Goal: Task Accomplishment & Management: Complete application form

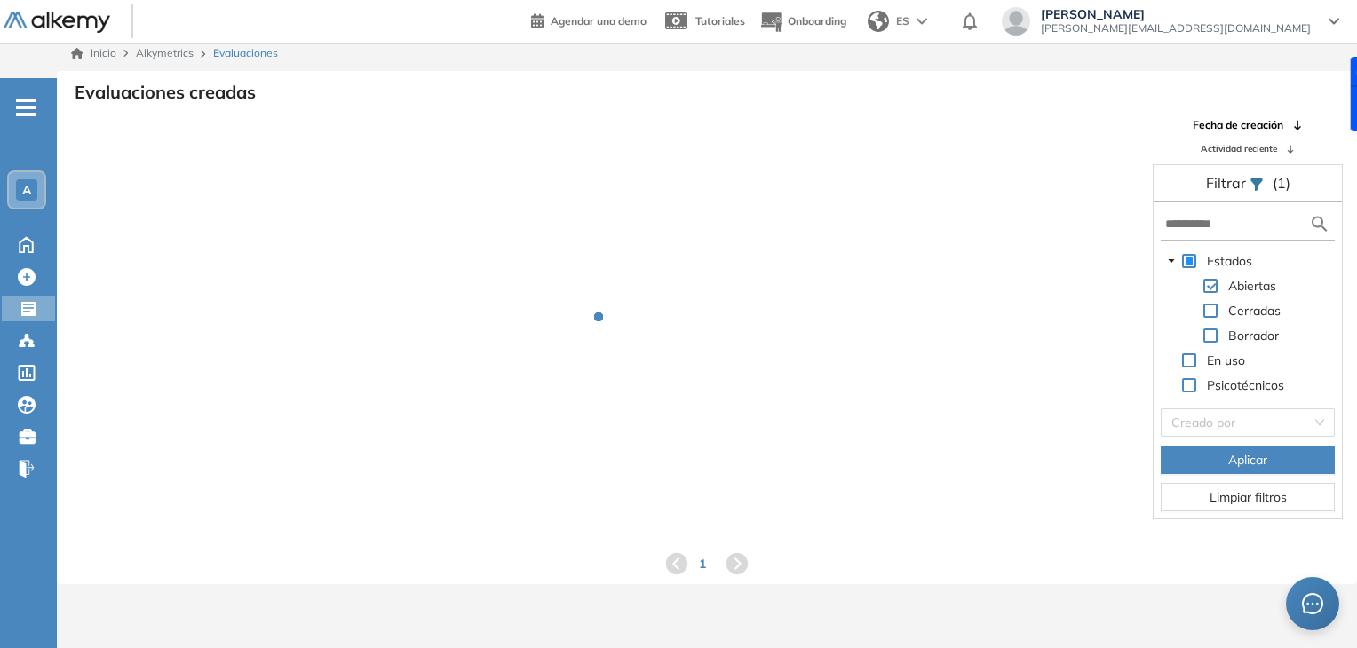
scroll to position [43, 0]
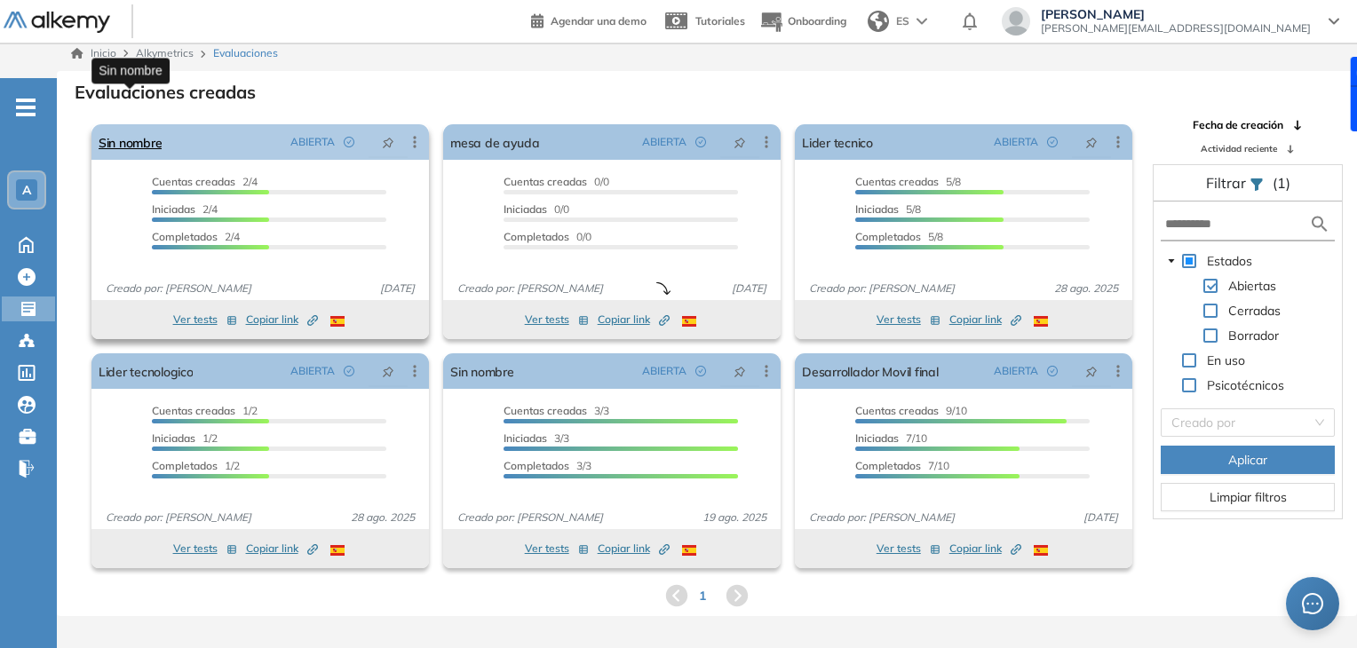
click at [146, 124] on link "Sin nombre" at bounding box center [130, 142] width 63 height 36
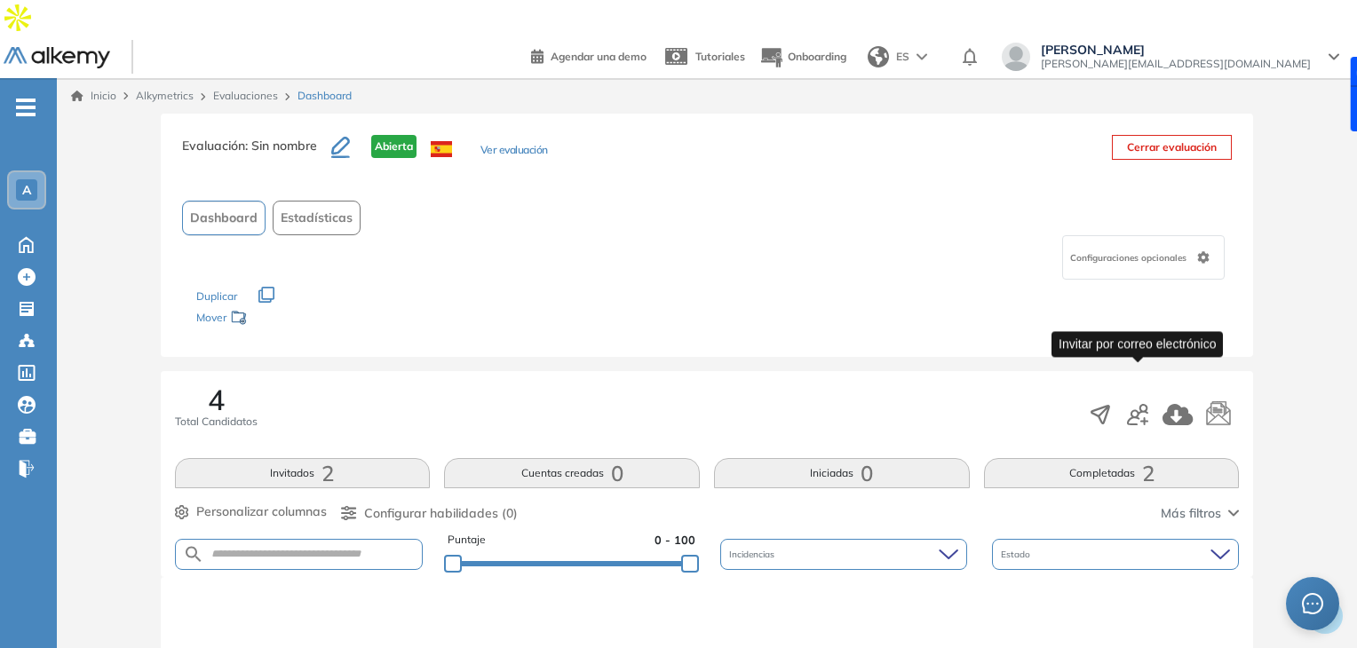
click at [1132, 404] on icon "button" at bounding box center [1137, 414] width 21 height 21
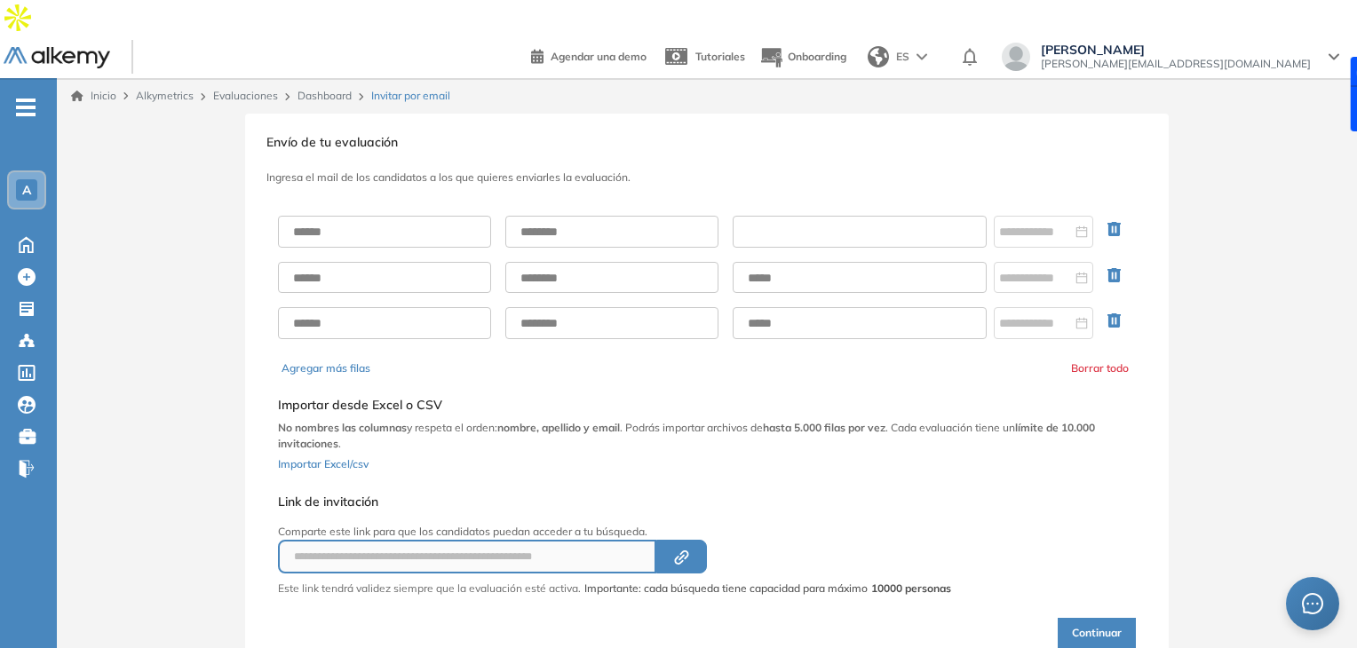
click at [777, 216] on input "text" at bounding box center [860, 232] width 254 height 32
paste input "**********"
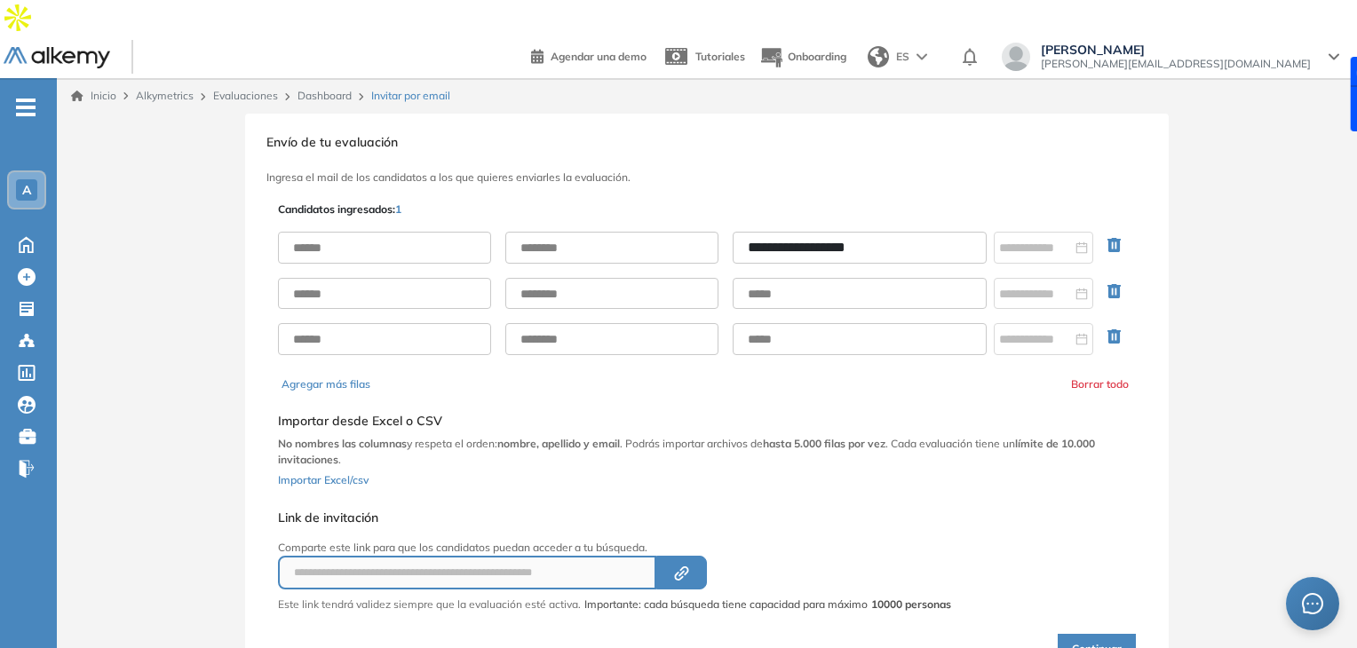
type input "**********"
click at [402, 232] on input "text" at bounding box center [384, 248] width 213 height 32
type input "*********"
click at [530, 232] on input "text" at bounding box center [611, 248] width 213 height 32
type input "********"
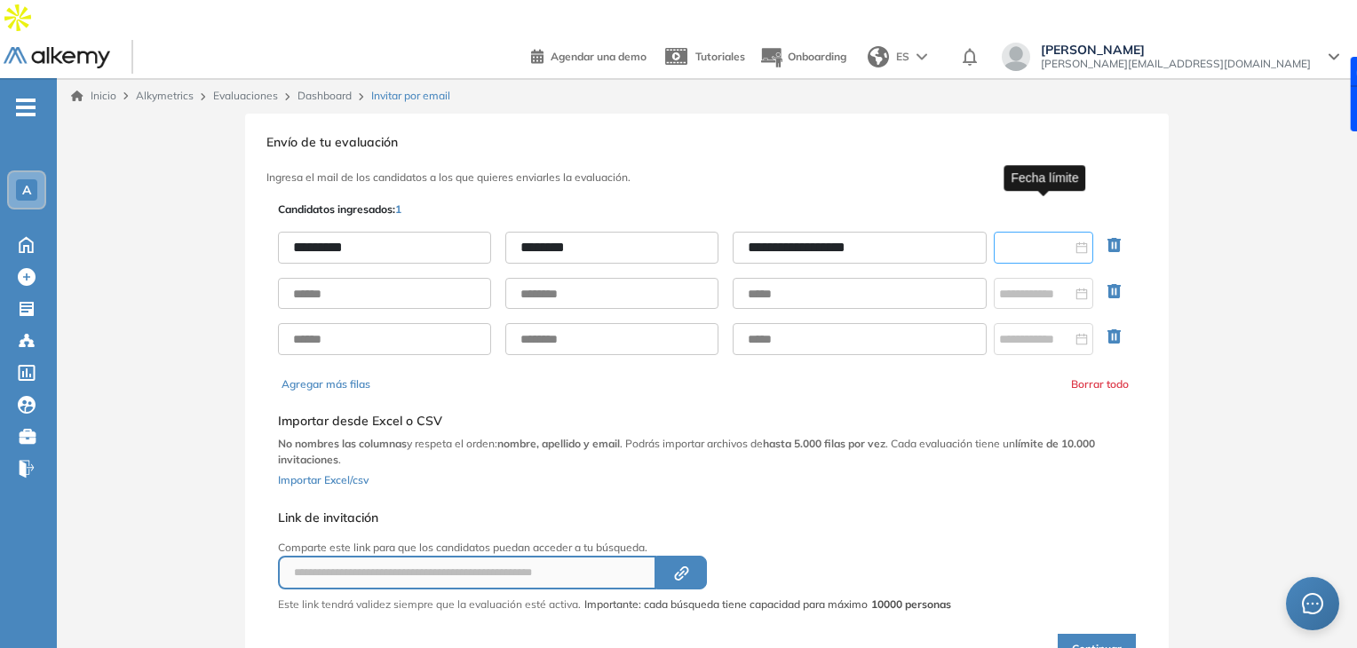
click at [1038, 238] on input at bounding box center [1035, 248] width 73 height 20
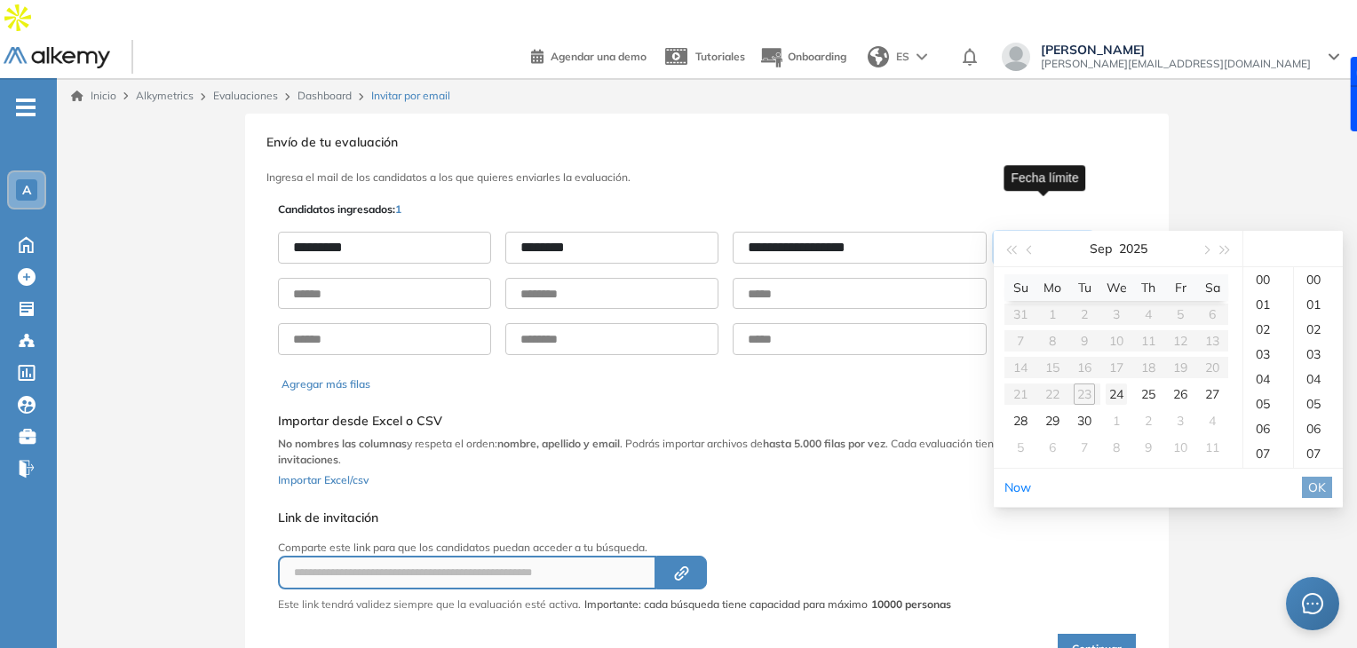
click at [1121, 396] on div "24" at bounding box center [1116, 394] width 21 height 21
click at [1262, 367] on div "23" at bounding box center [1269, 354] width 50 height 25
click at [1324, 292] on div "59" at bounding box center [1318, 279] width 49 height 25
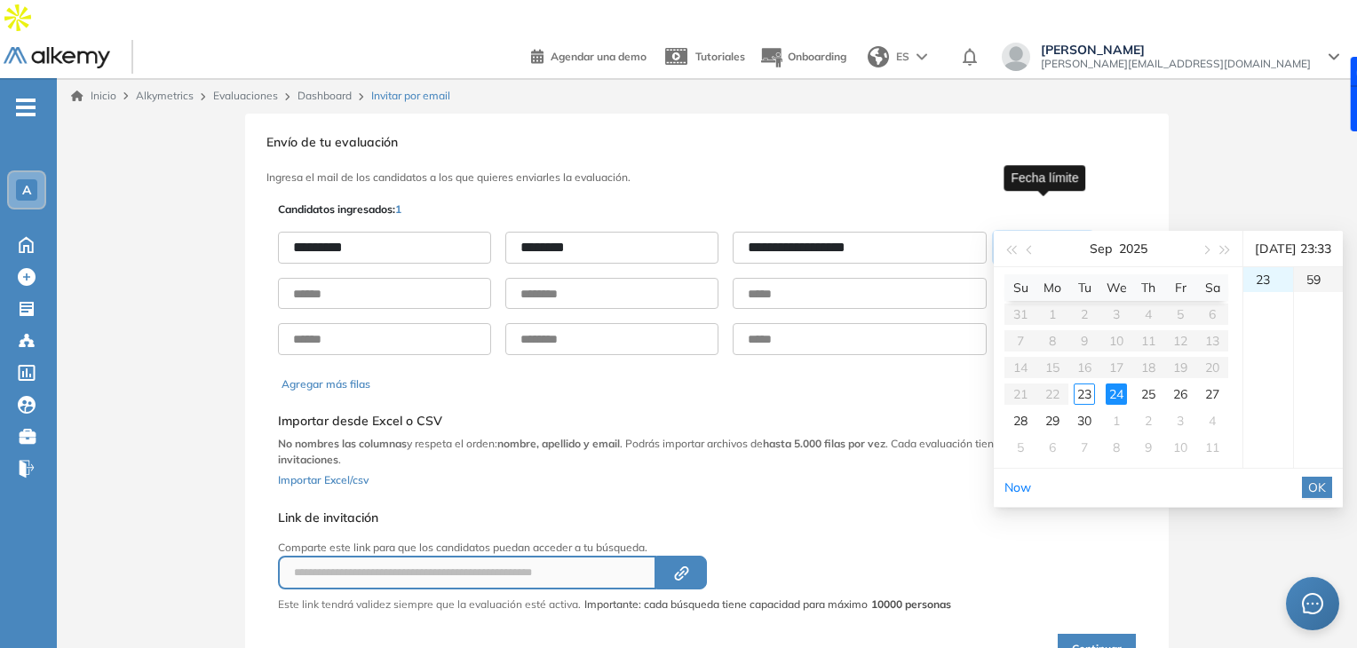
type input "**********"
click at [1326, 497] on span "OK" at bounding box center [1318, 488] width 18 height 20
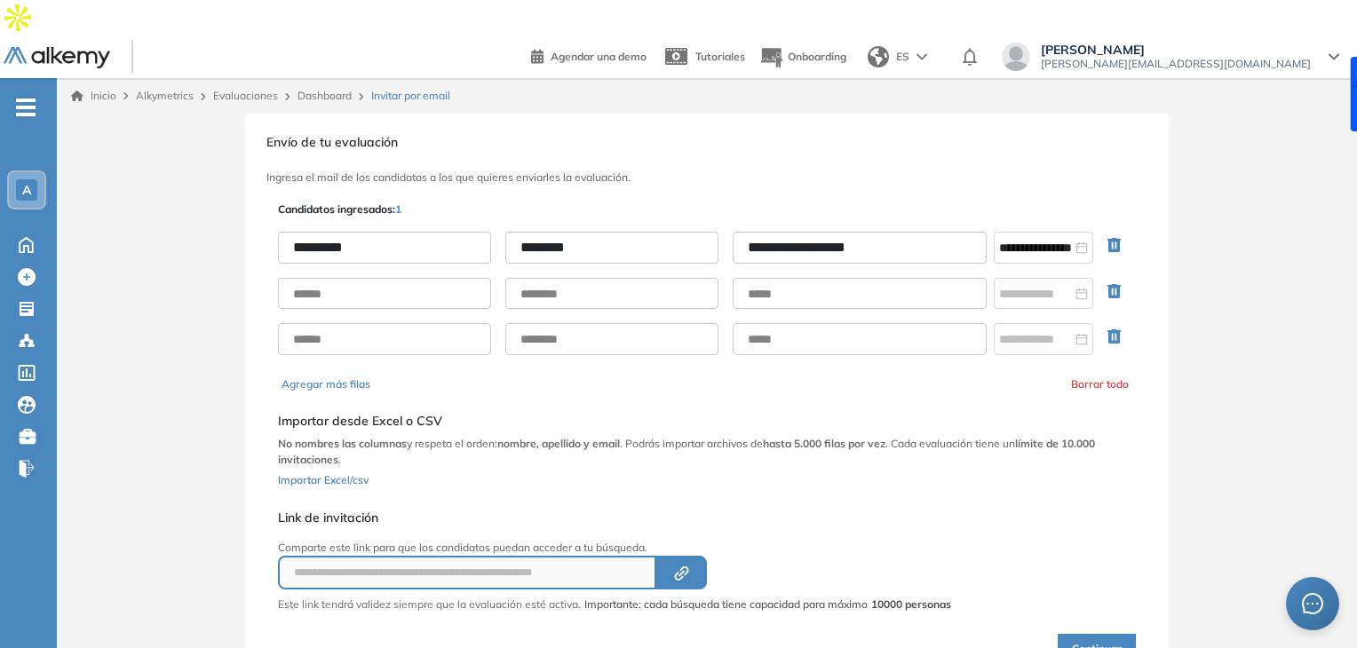
click at [1105, 634] on button "Continuar" at bounding box center [1097, 649] width 78 height 30
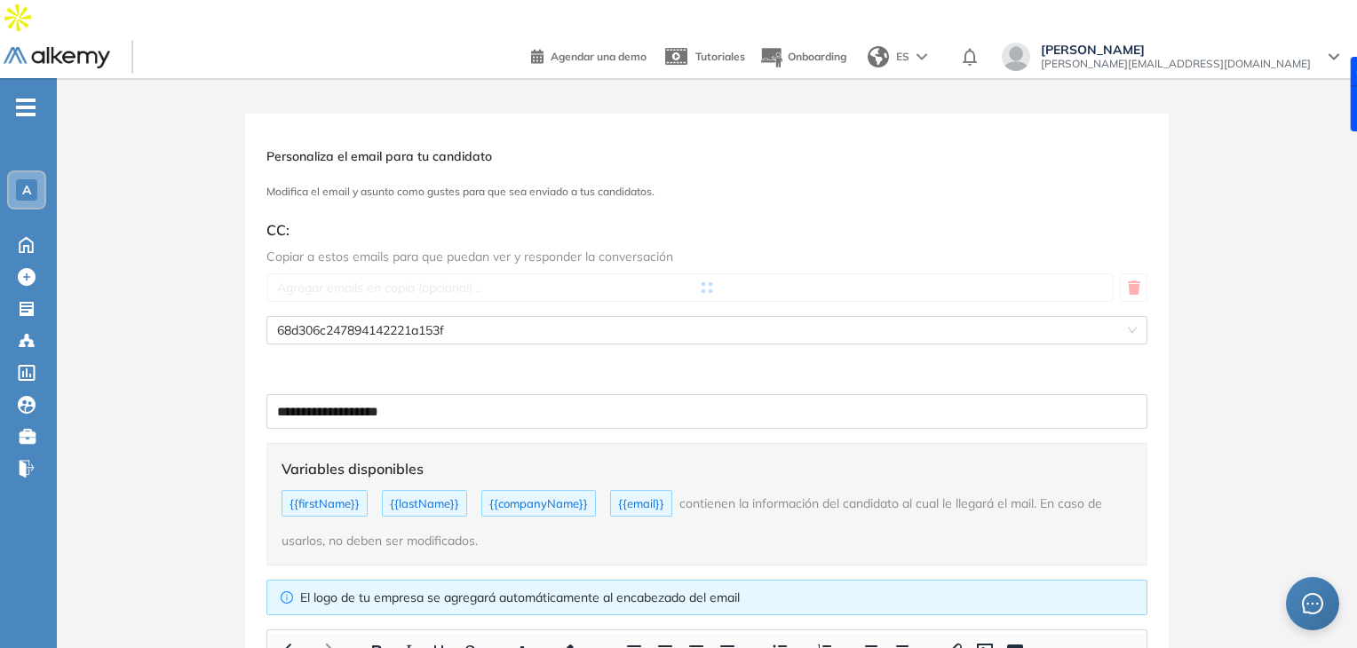
type input "**********"
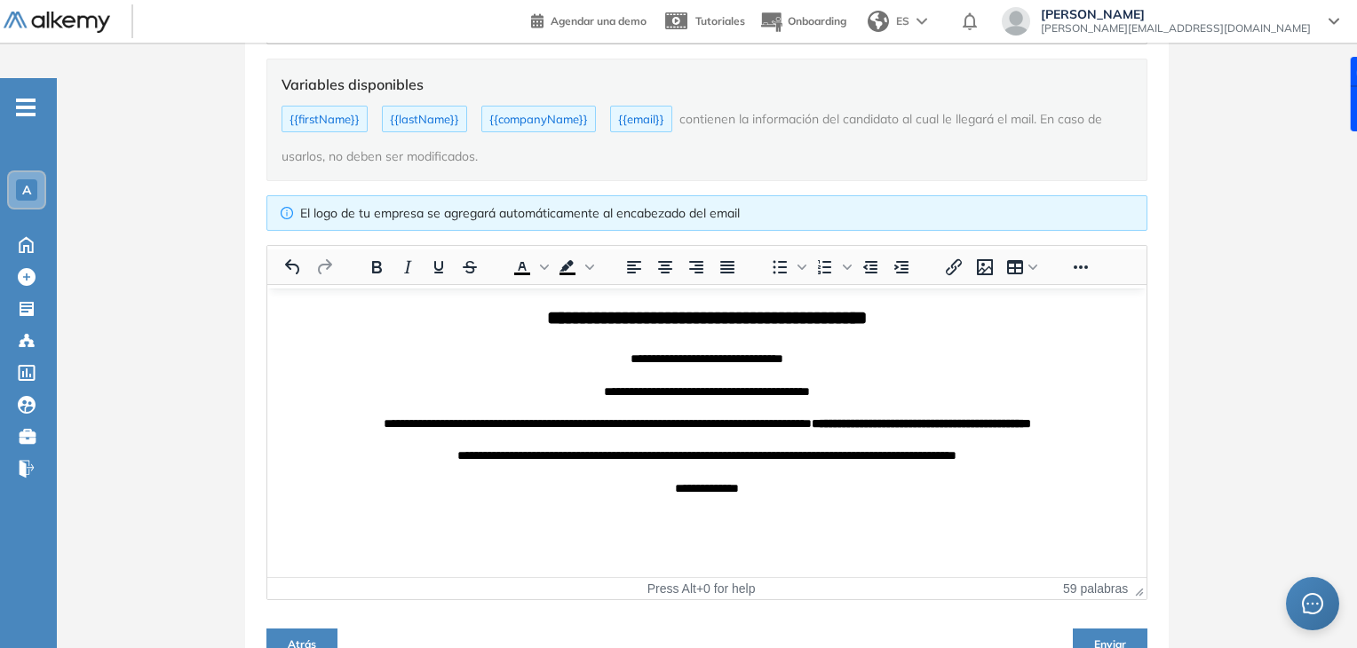
click at [1094, 638] on span "Enviar" at bounding box center [1110, 644] width 32 height 13
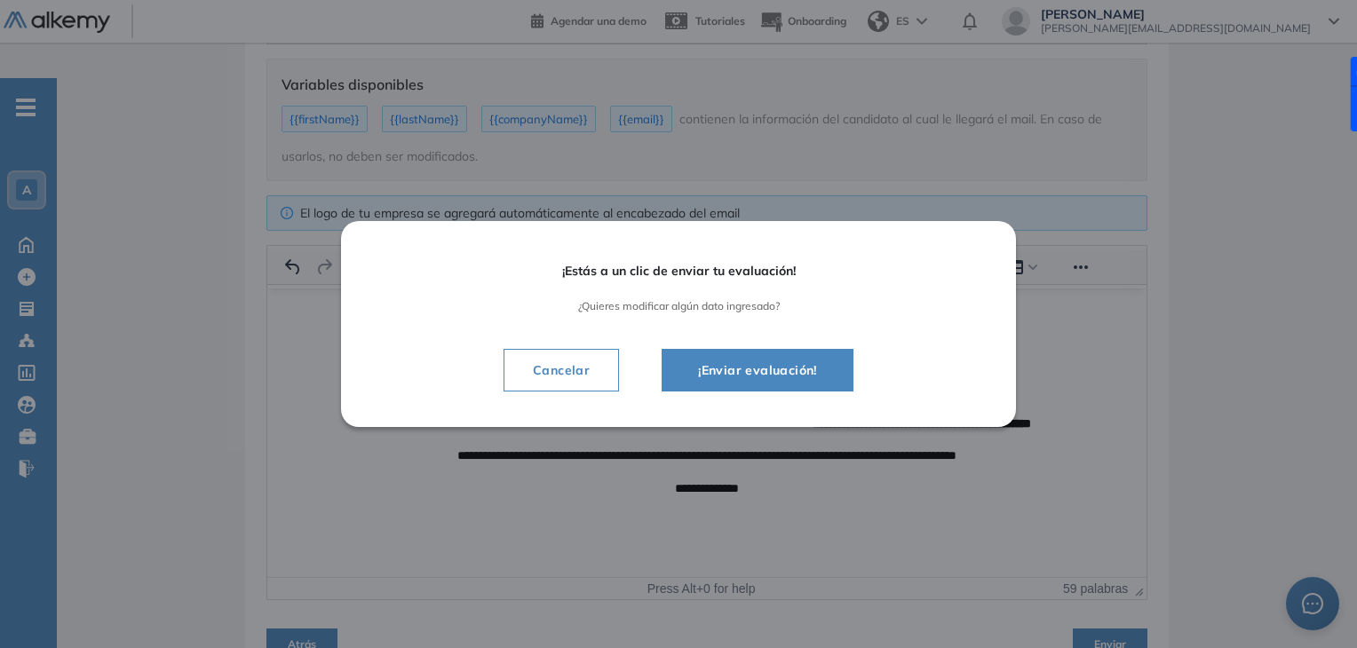
click at [837, 374] on button "¡Enviar evaluación!" at bounding box center [758, 370] width 192 height 43
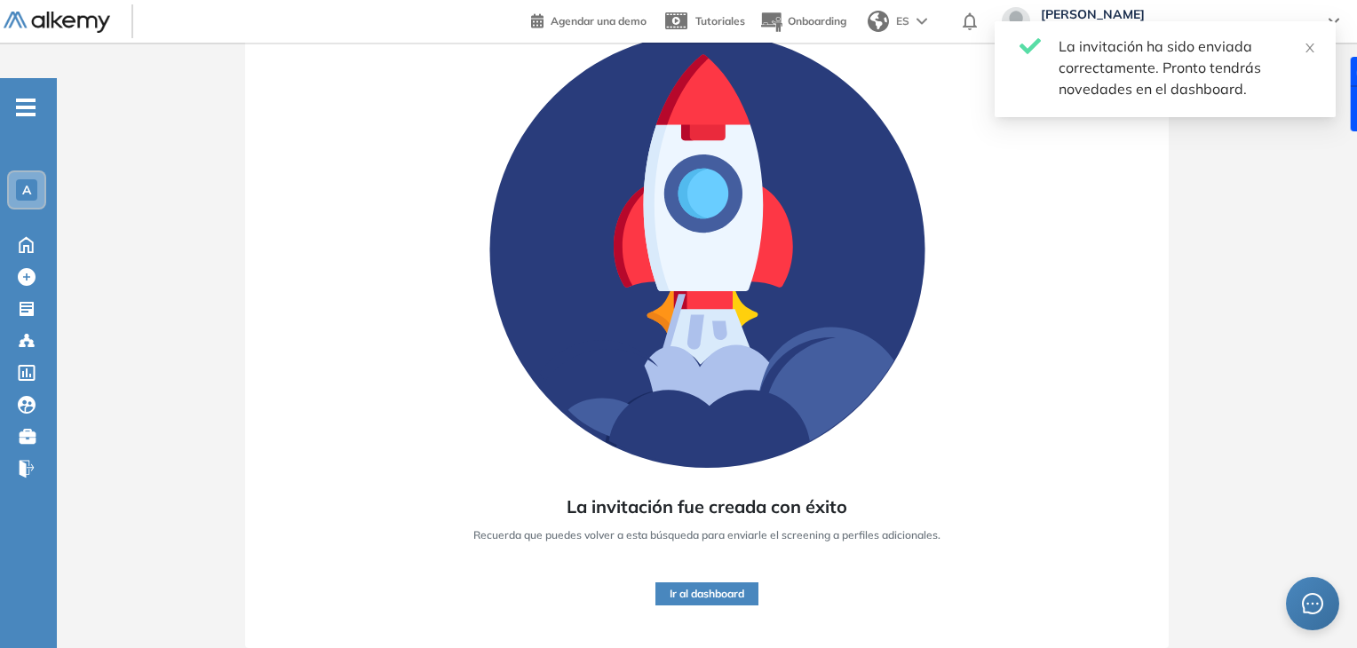
scroll to position [135, 0]
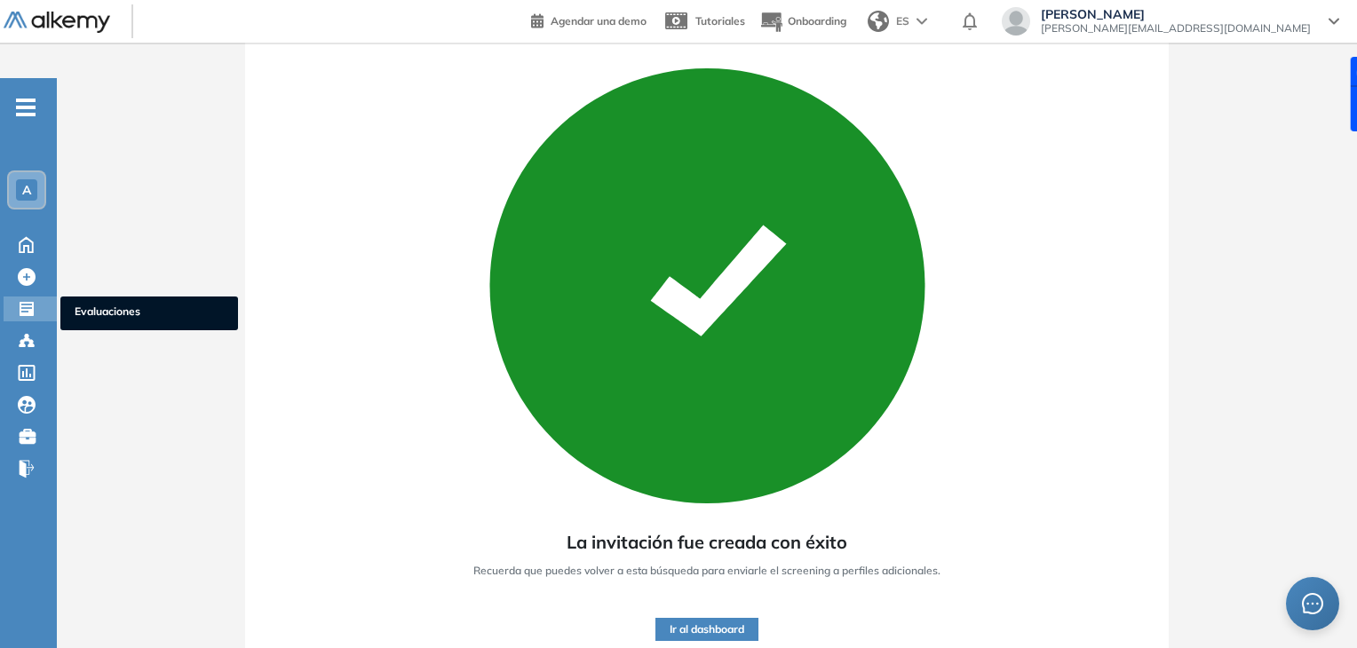
click at [78, 304] on span "Evaluaciones" at bounding box center [149, 314] width 149 height 20
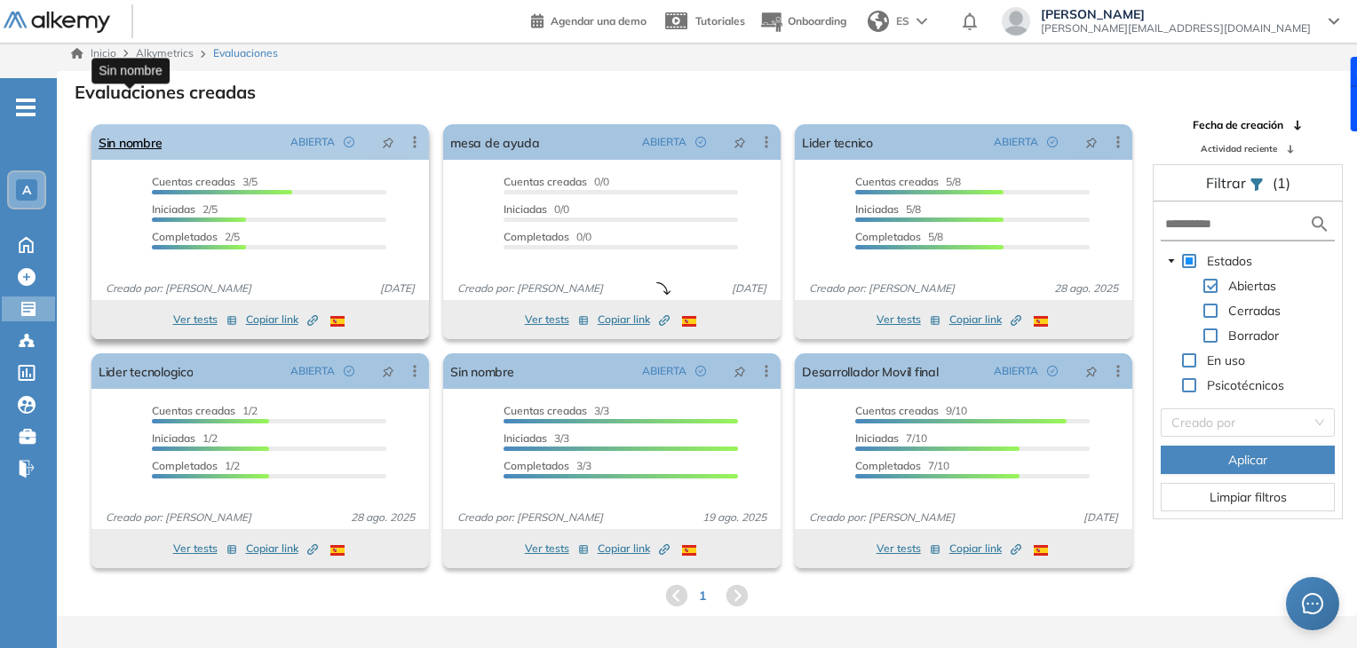
click at [155, 124] on link "Sin nombre" at bounding box center [130, 142] width 63 height 36
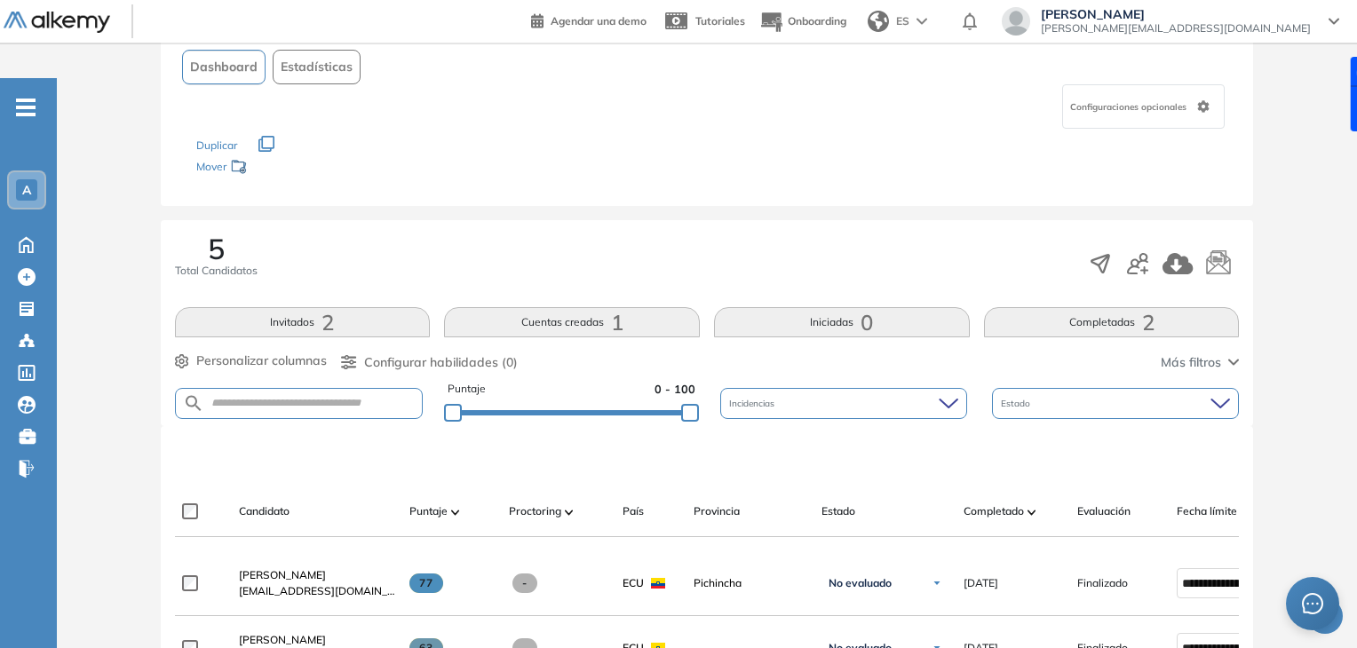
scroll to position [343, 0]
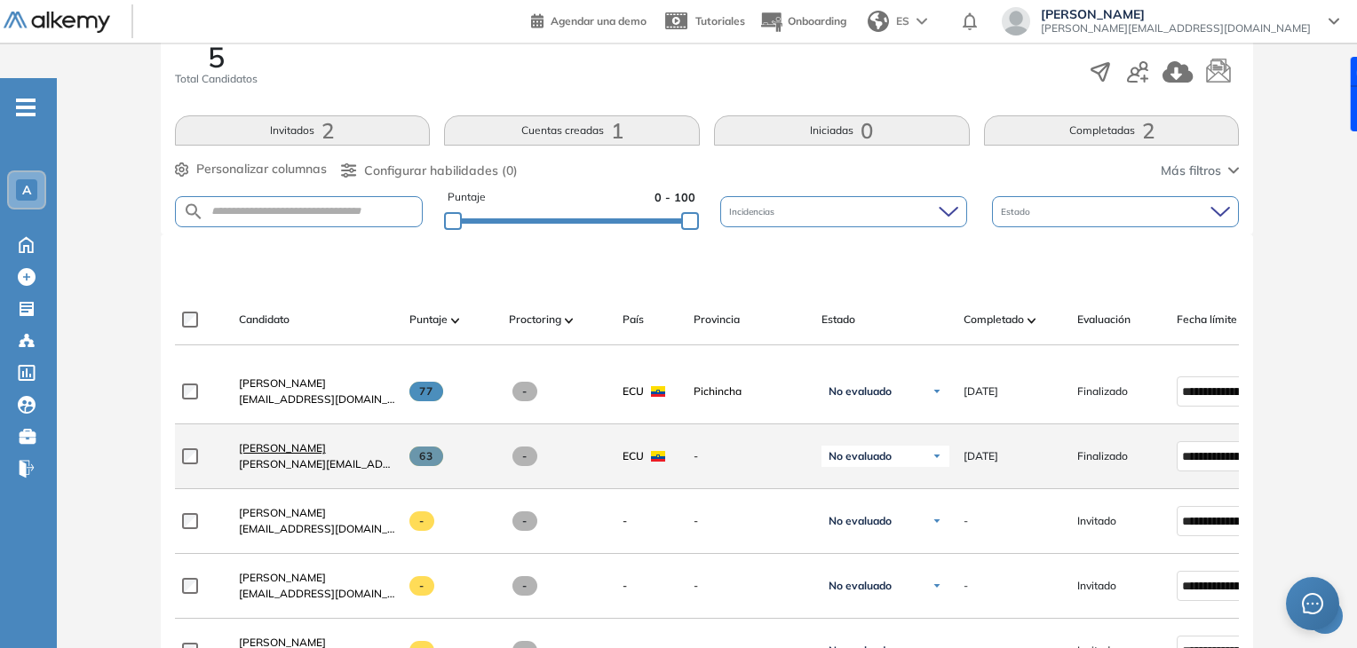
click at [278, 442] on span "[PERSON_NAME]" at bounding box center [282, 448] width 87 height 13
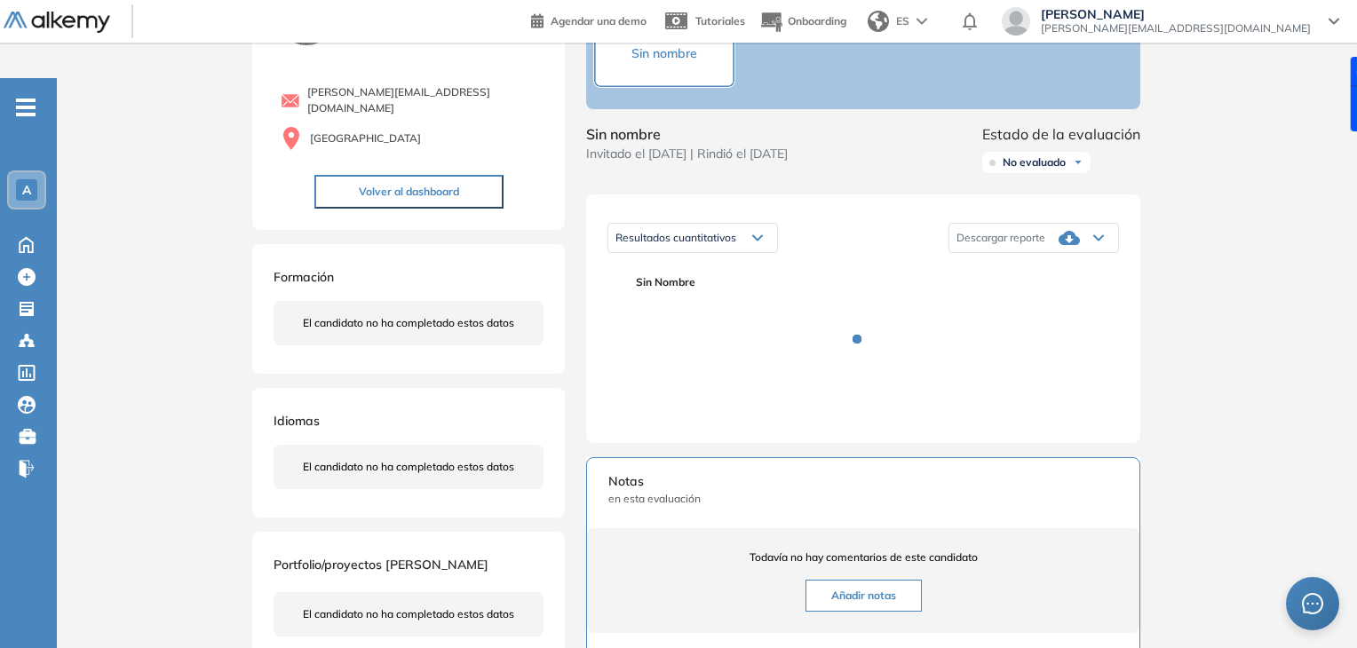
scroll to position [158, 0]
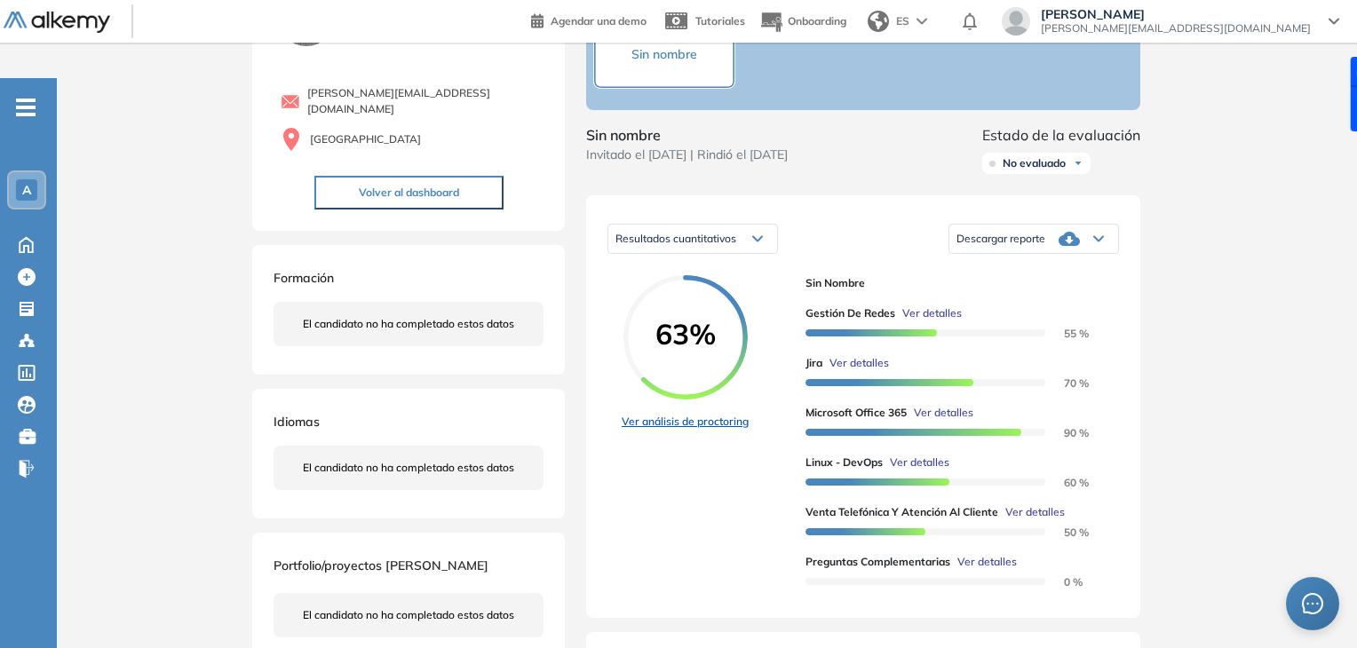
click at [704, 414] on link "Ver análisis de proctoring" at bounding box center [685, 422] width 127 height 16
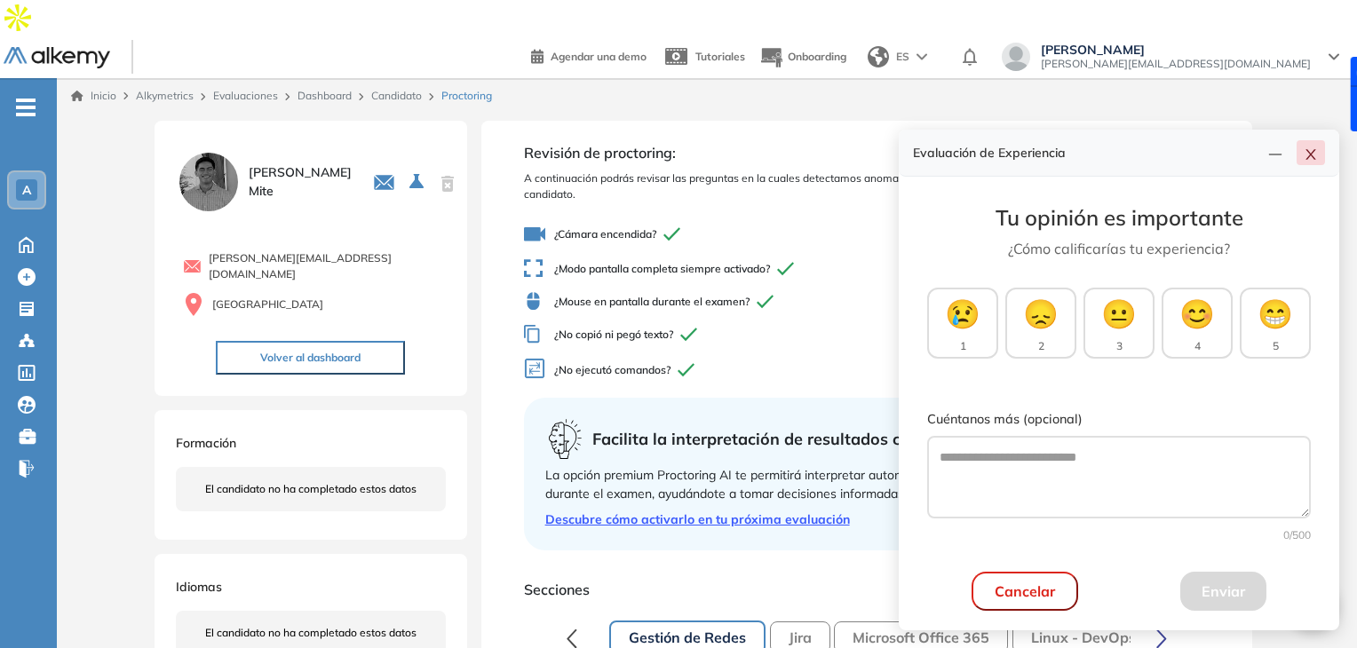
click at [1319, 153] on button "button" at bounding box center [1311, 152] width 28 height 25
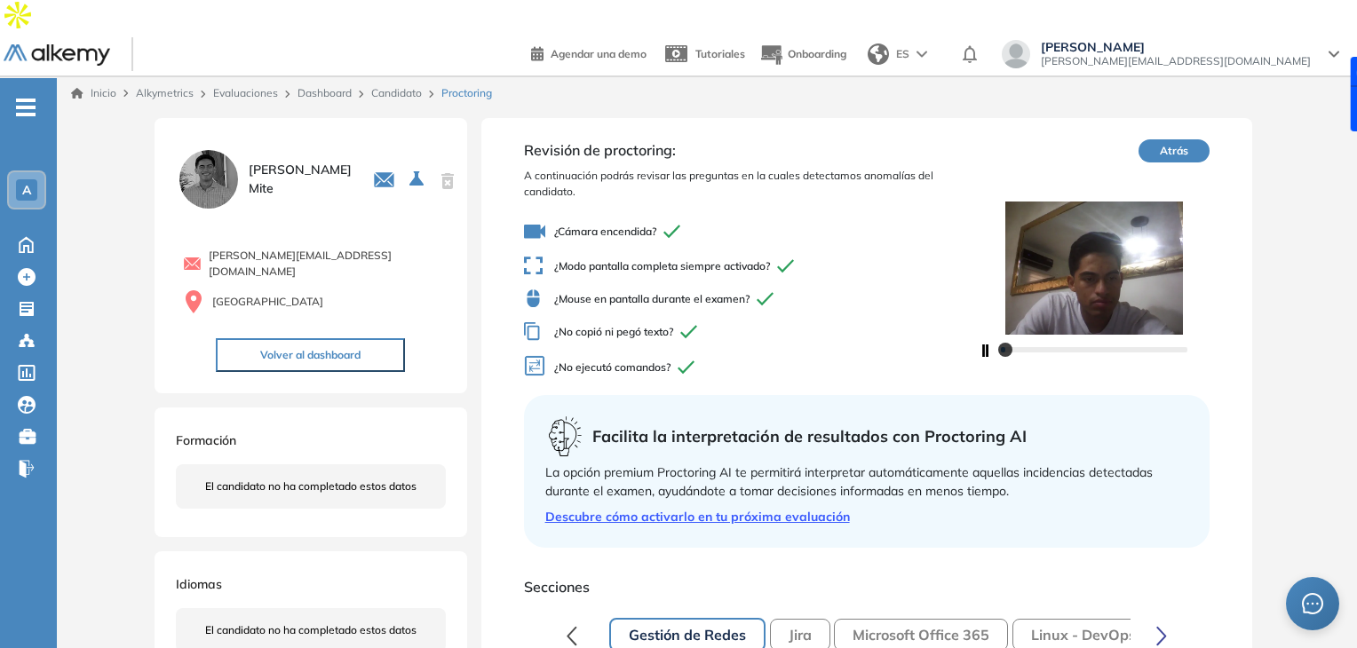
scroll to position [4, 0]
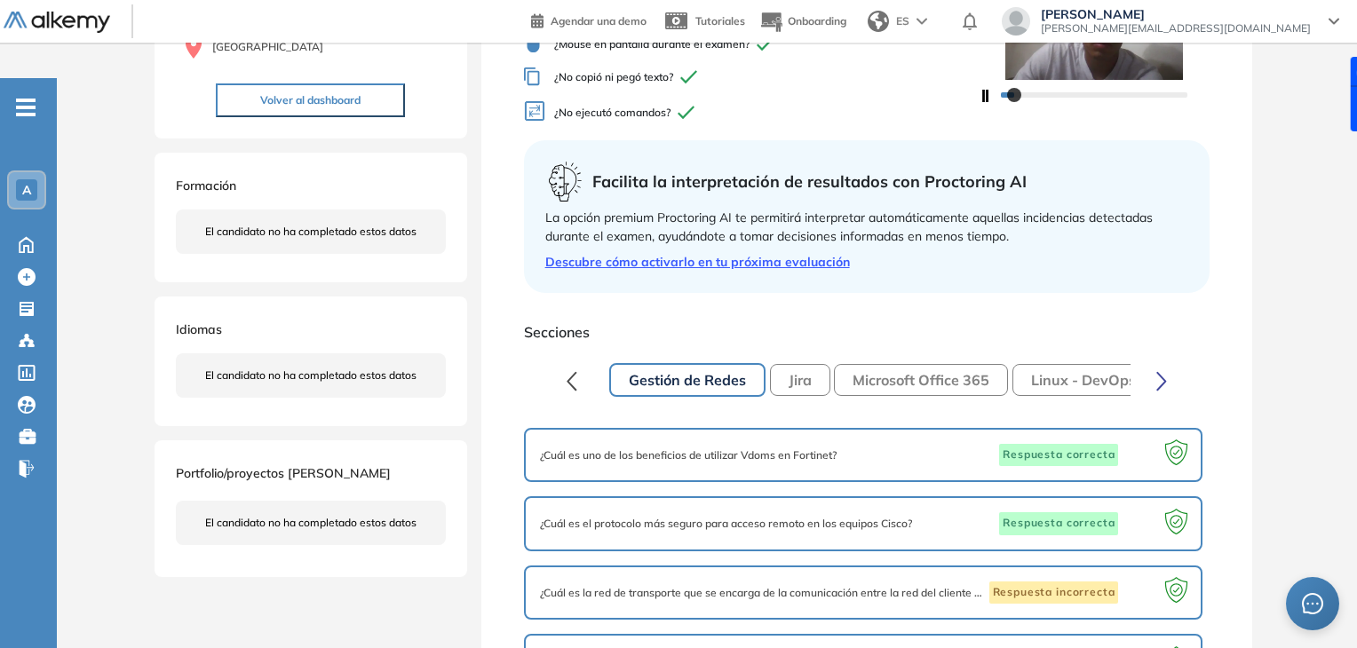
click at [792, 364] on button "Jira" at bounding box center [800, 380] width 60 height 32
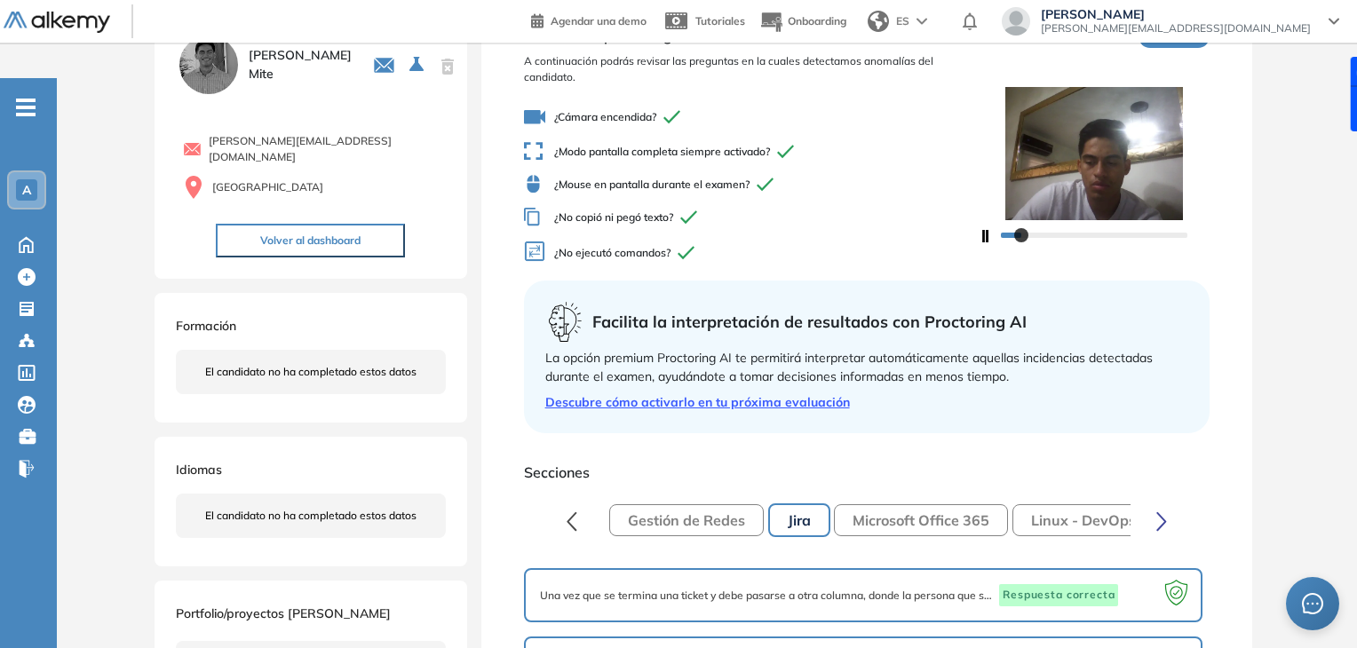
scroll to position [0, 0]
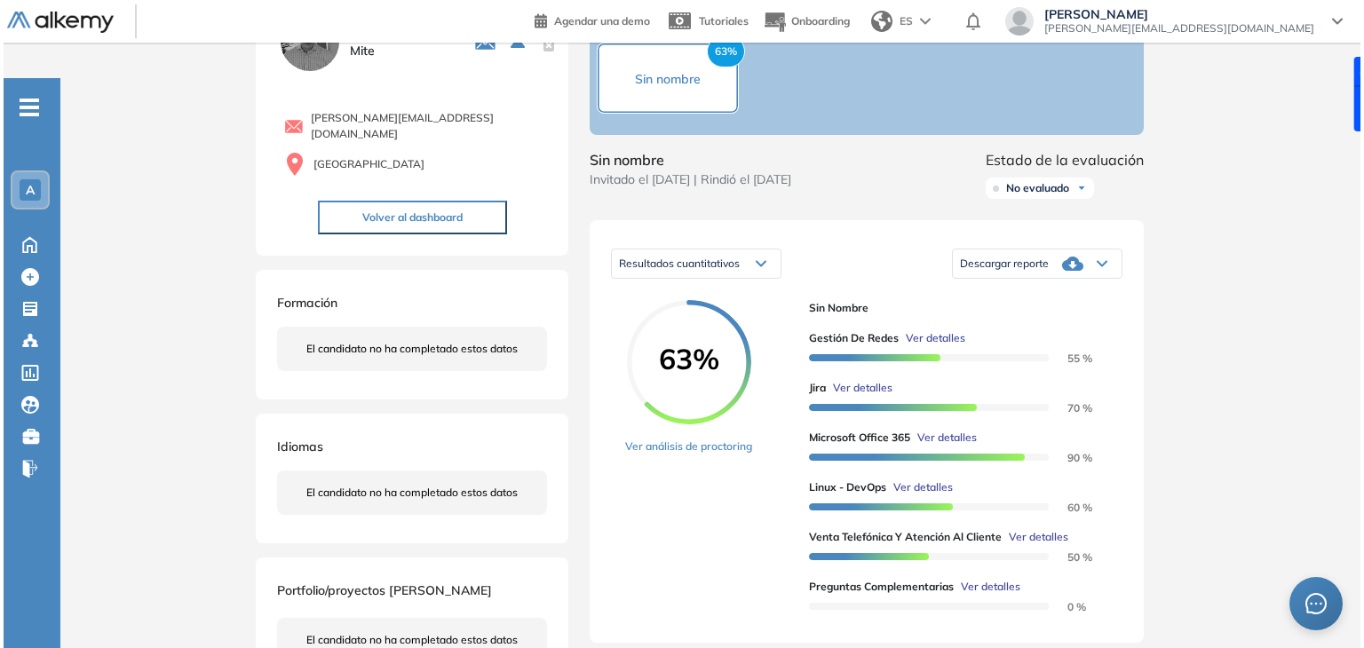
scroll to position [134, 0]
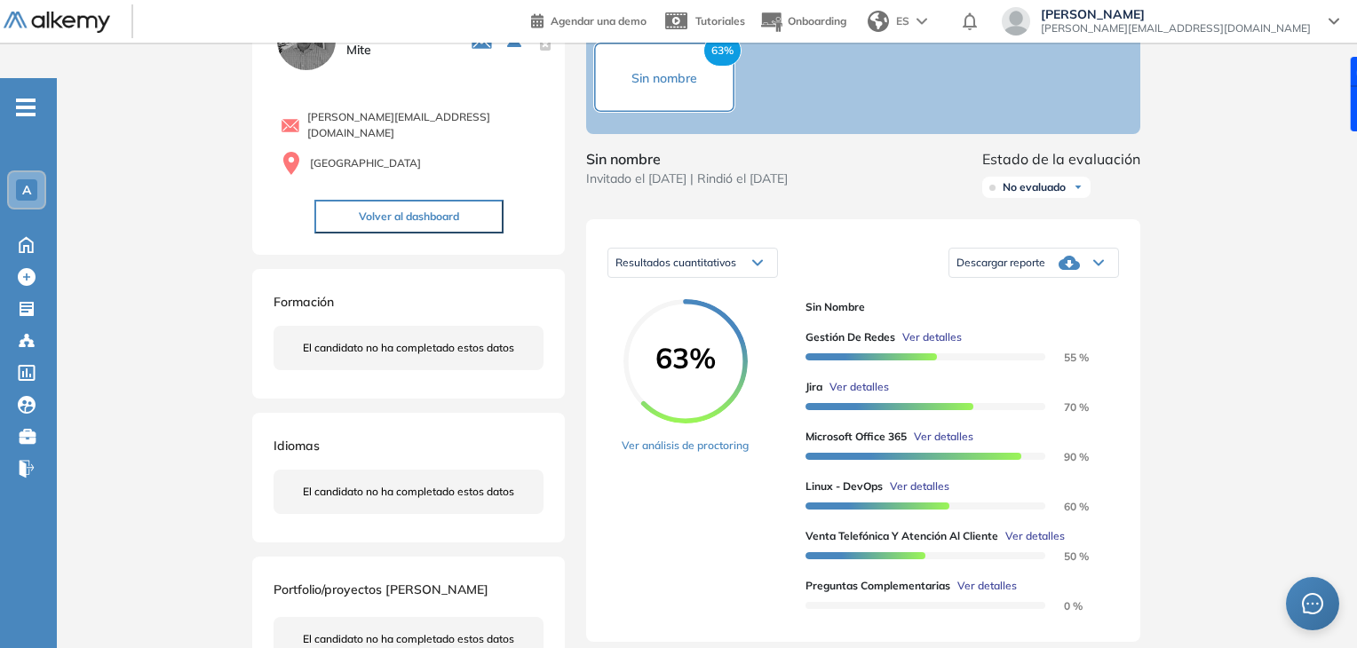
click at [1008, 578] on span "Ver detalles" at bounding box center [988, 586] width 60 height 16
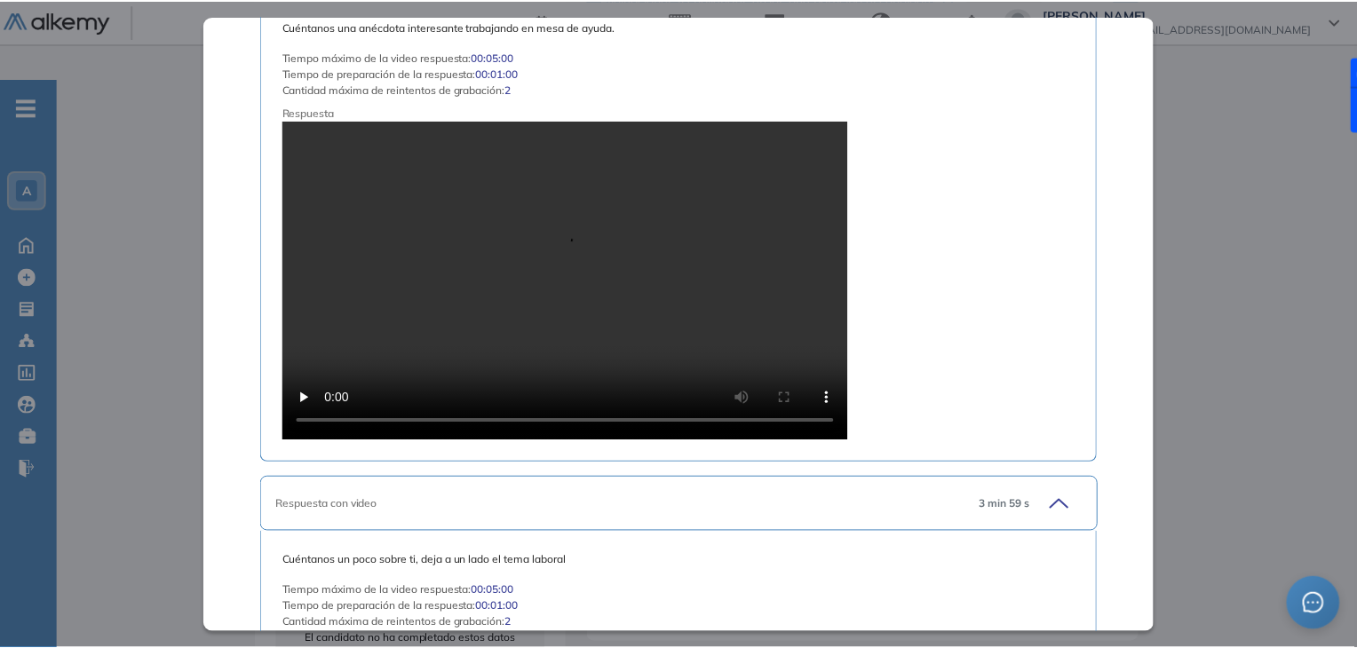
scroll to position [0, 0]
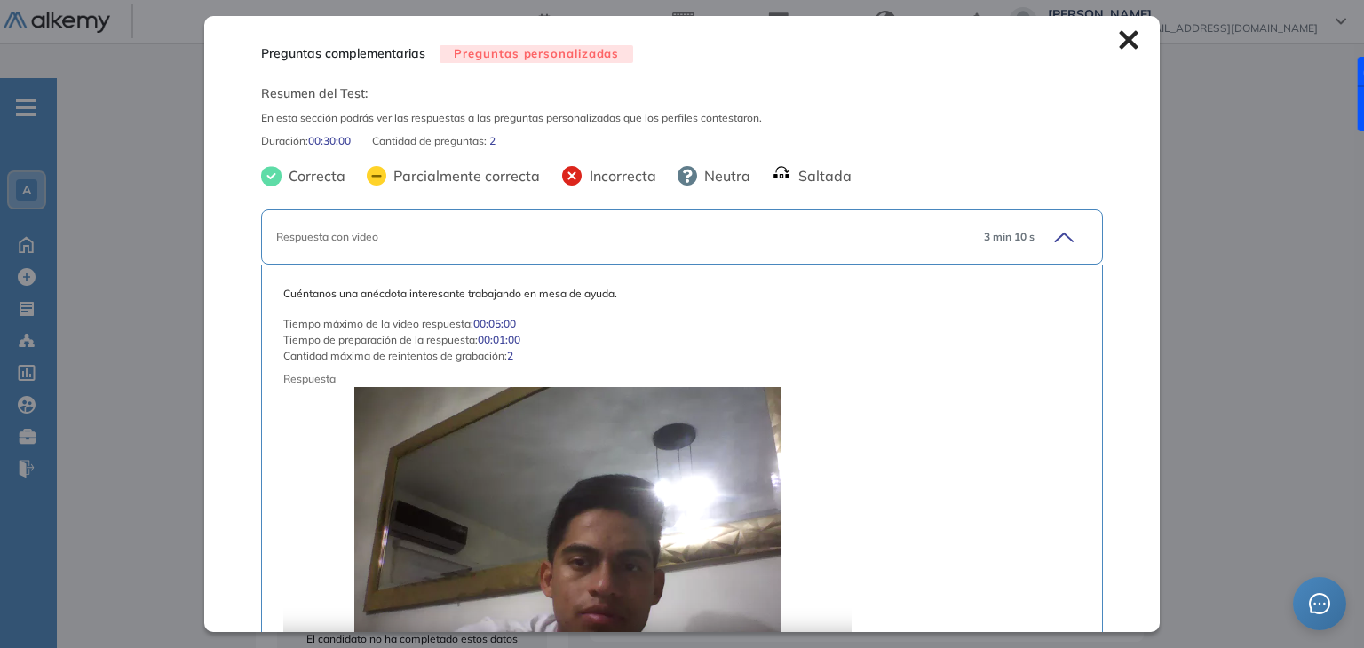
click at [1119, 44] on icon at bounding box center [1129, 40] width 20 height 20
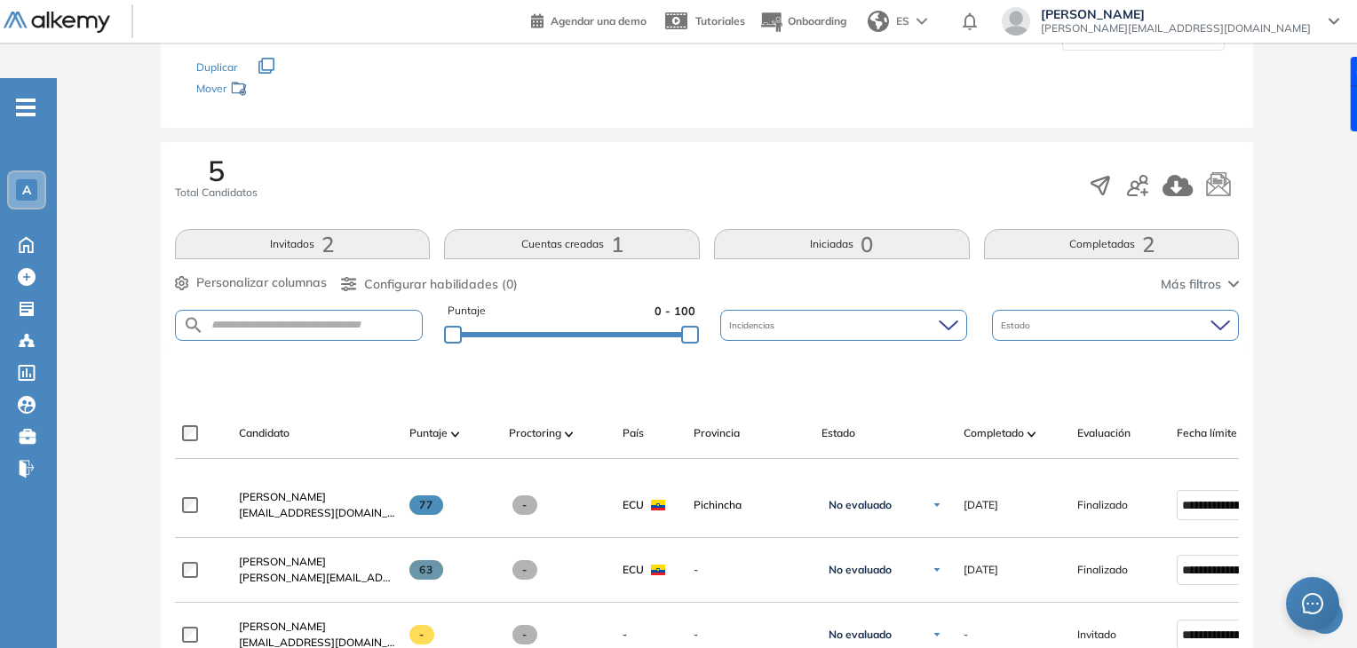
scroll to position [281, 0]
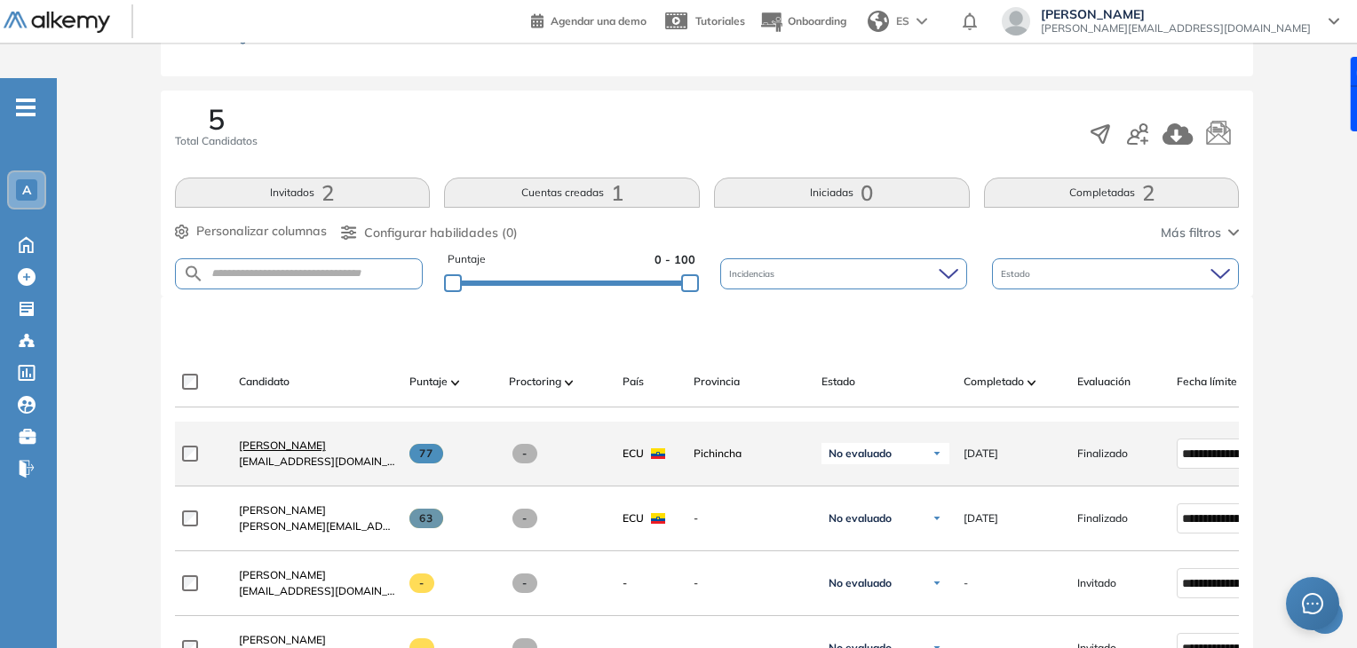
click at [270, 439] on span "[PERSON_NAME]" at bounding box center [282, 445] width 87 height 13
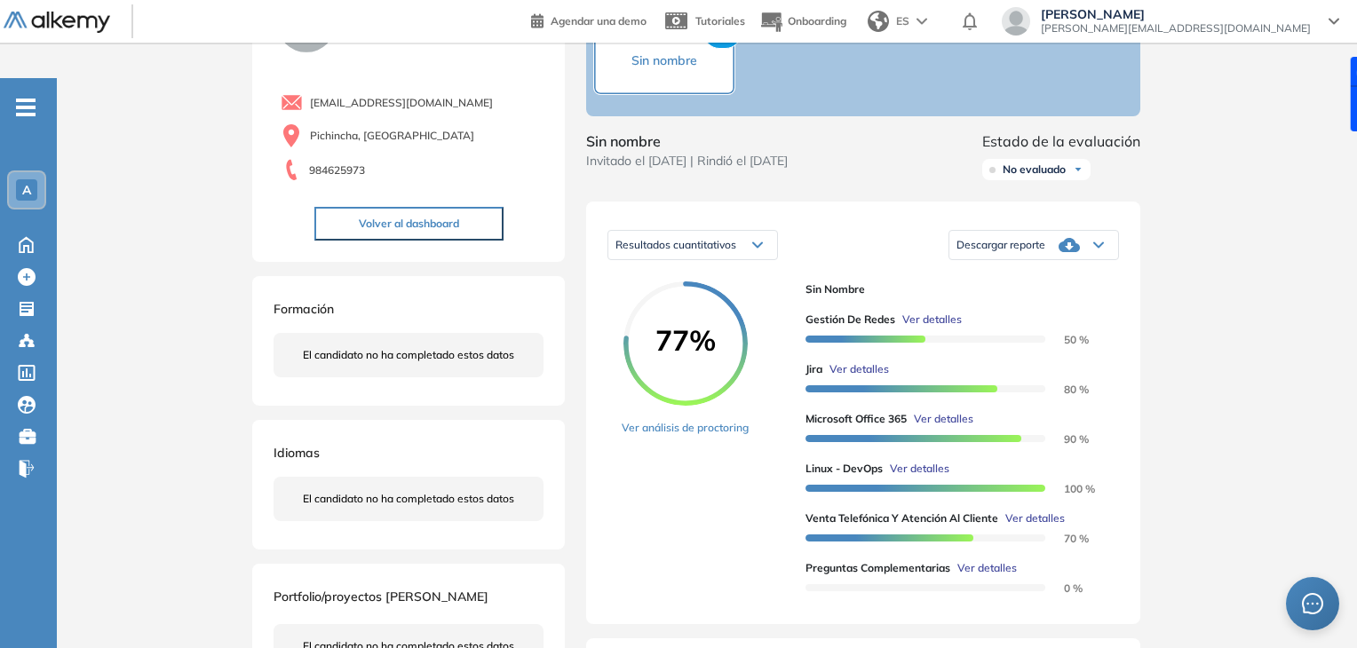
scroll to position [163, 0]
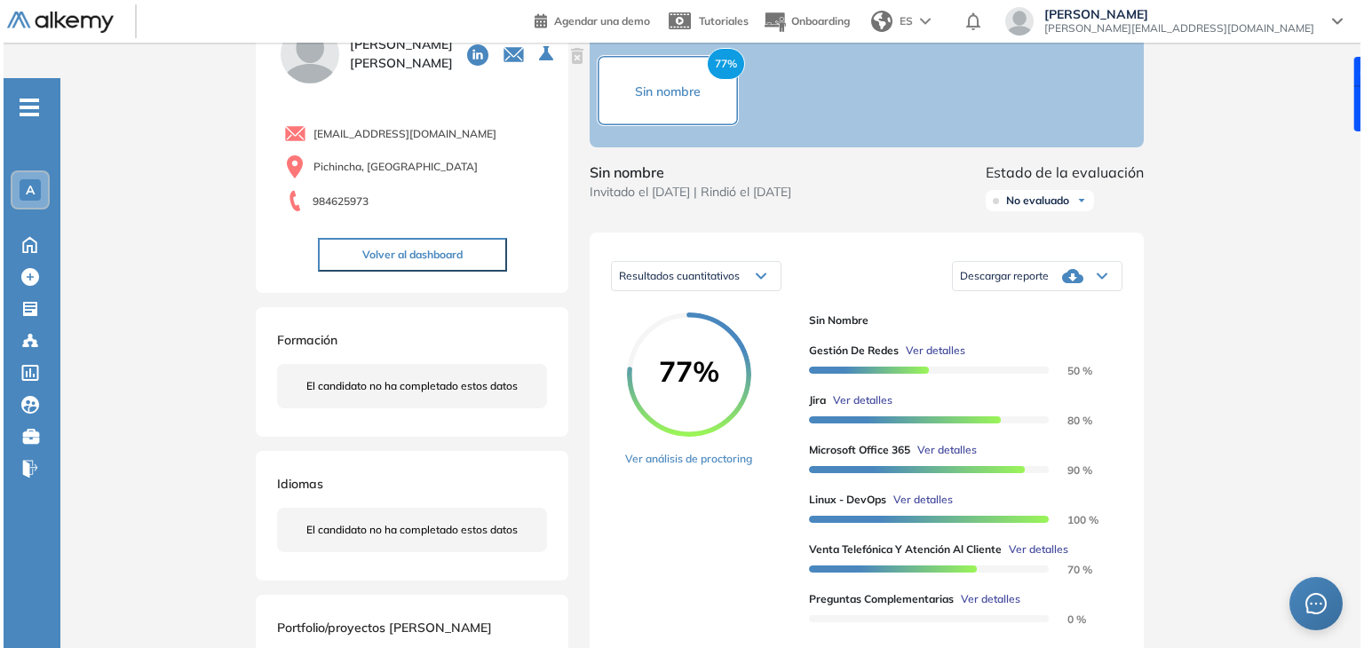
scroll to position [121, 0]
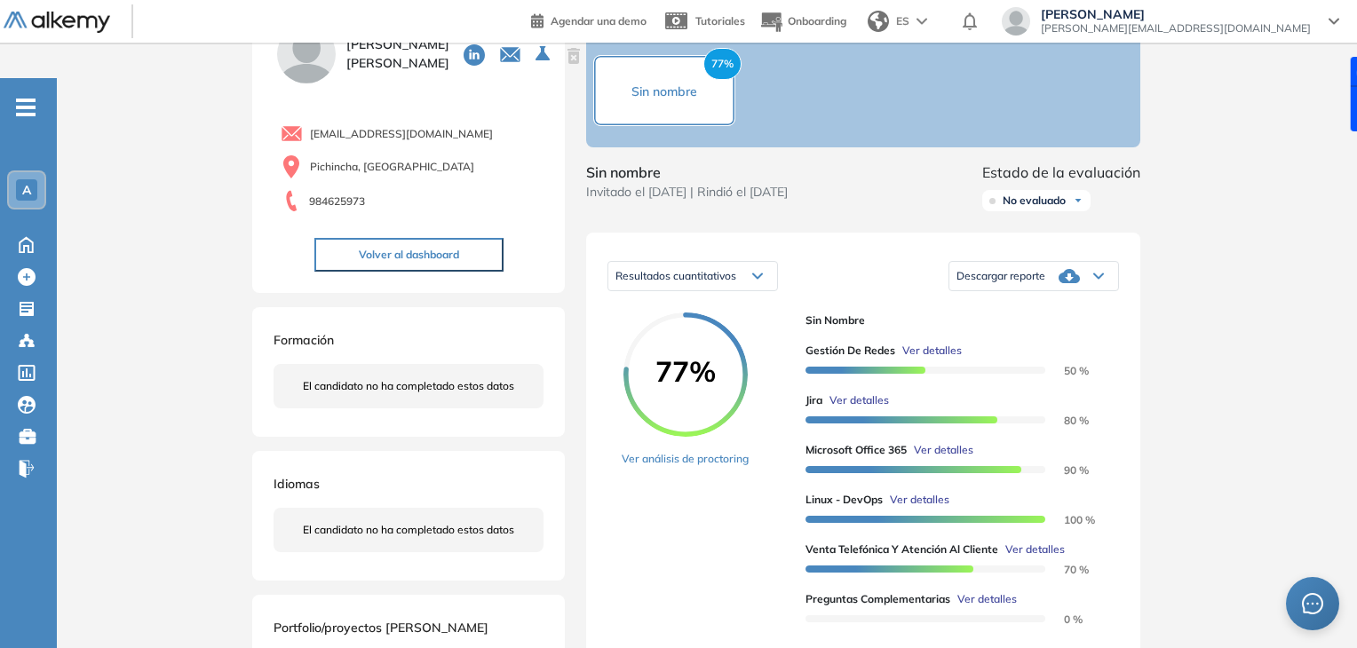
click at [975, 592] on span "Ver detalles" at bounding box center [988, 600] width 60 height 16
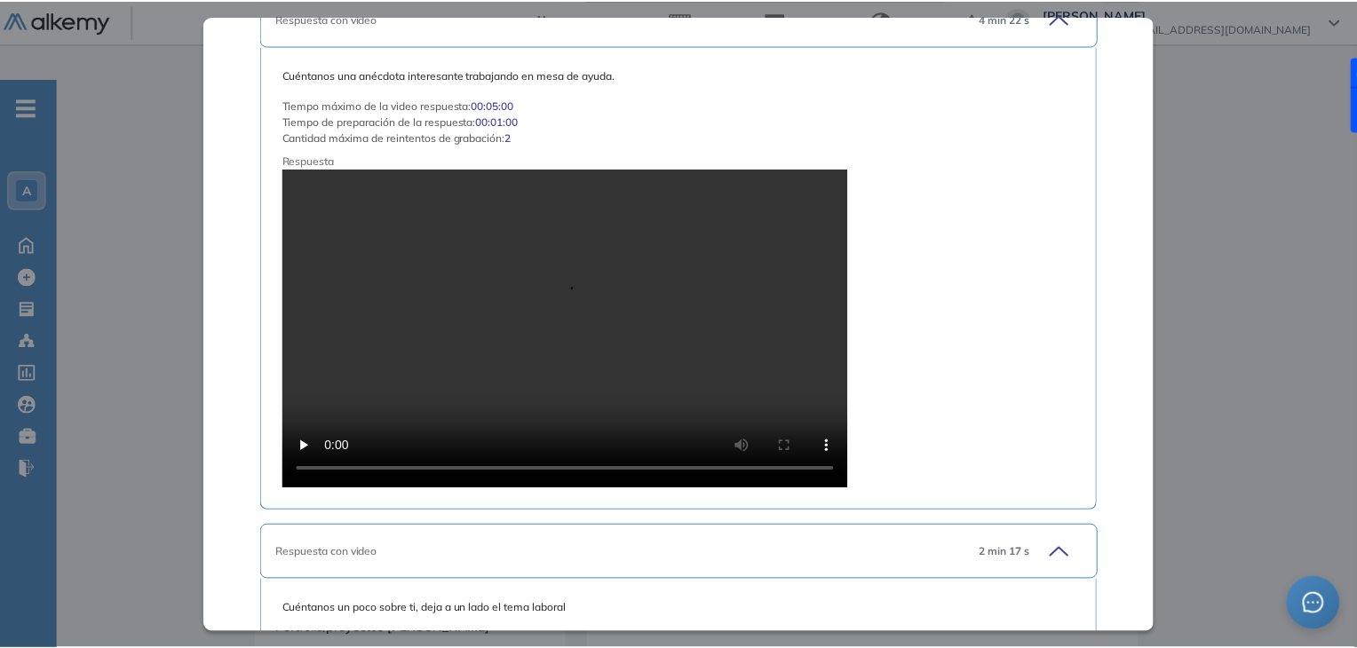
scroll to position [0, 0]
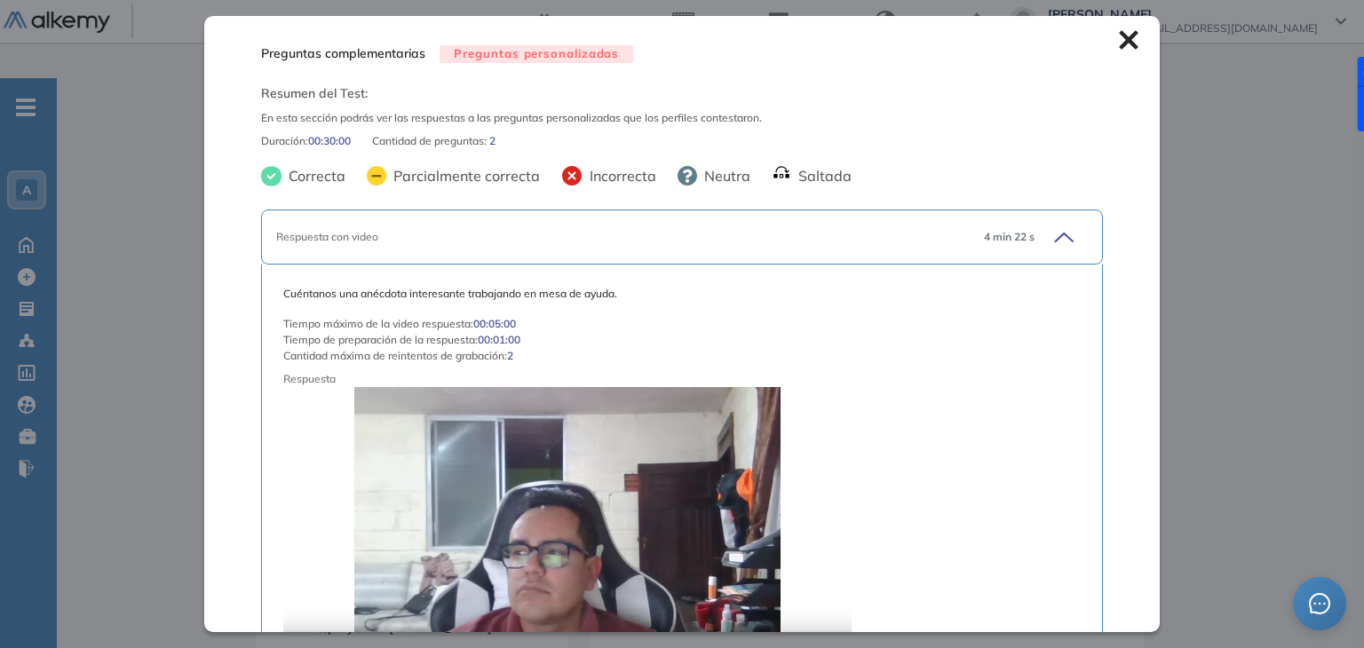
click at [1119, 49] on icon at bounding box center [1129, 40] width 20 height 20
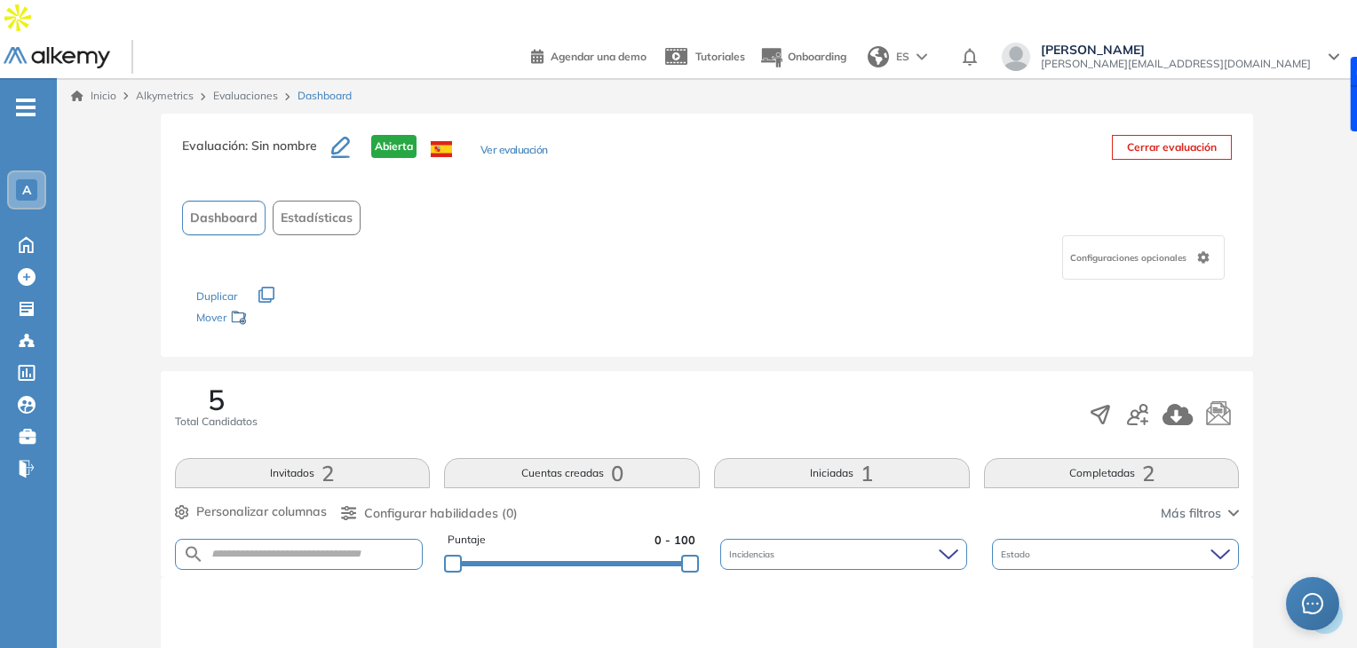
click at [338, 137] on icon "button" at bounding box center [340, 146] width 19 height 18
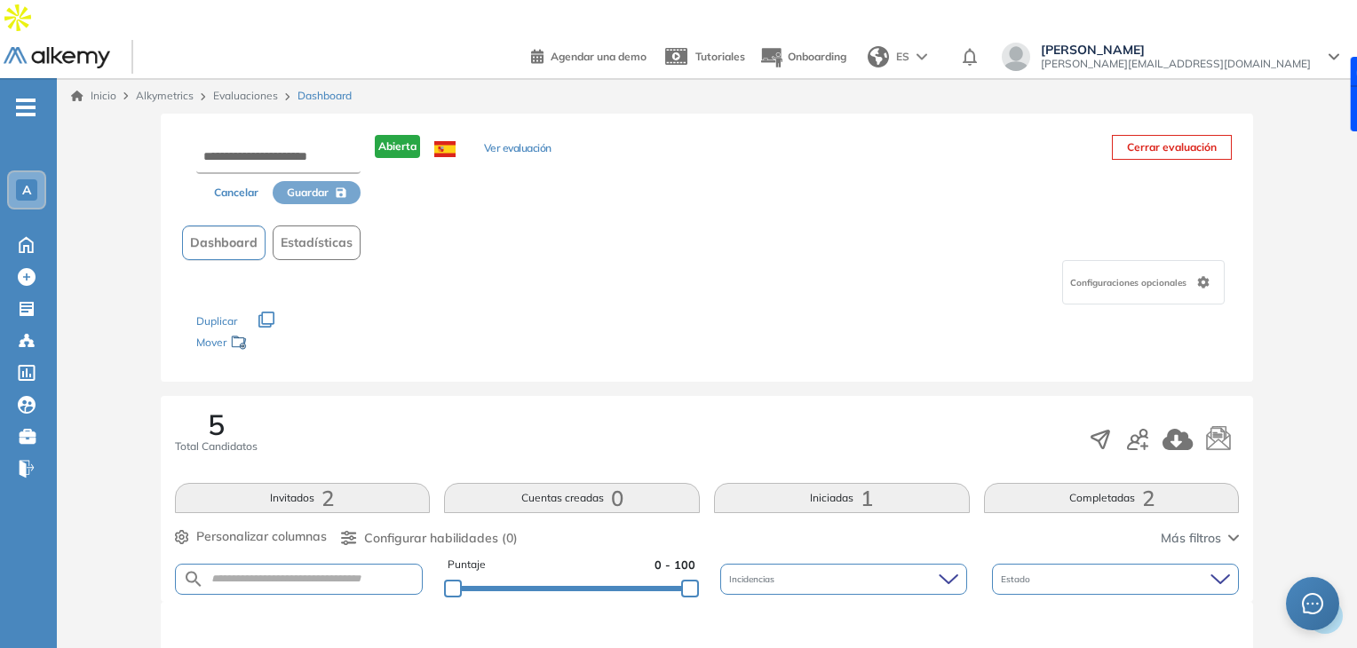
click at [332, 141] on div "Cancelar Guardar" at bounding box center [278, 169] width 164 height 69
click at [318, 142] on input "text" at bounding box center [278, 158] width 164 height 32
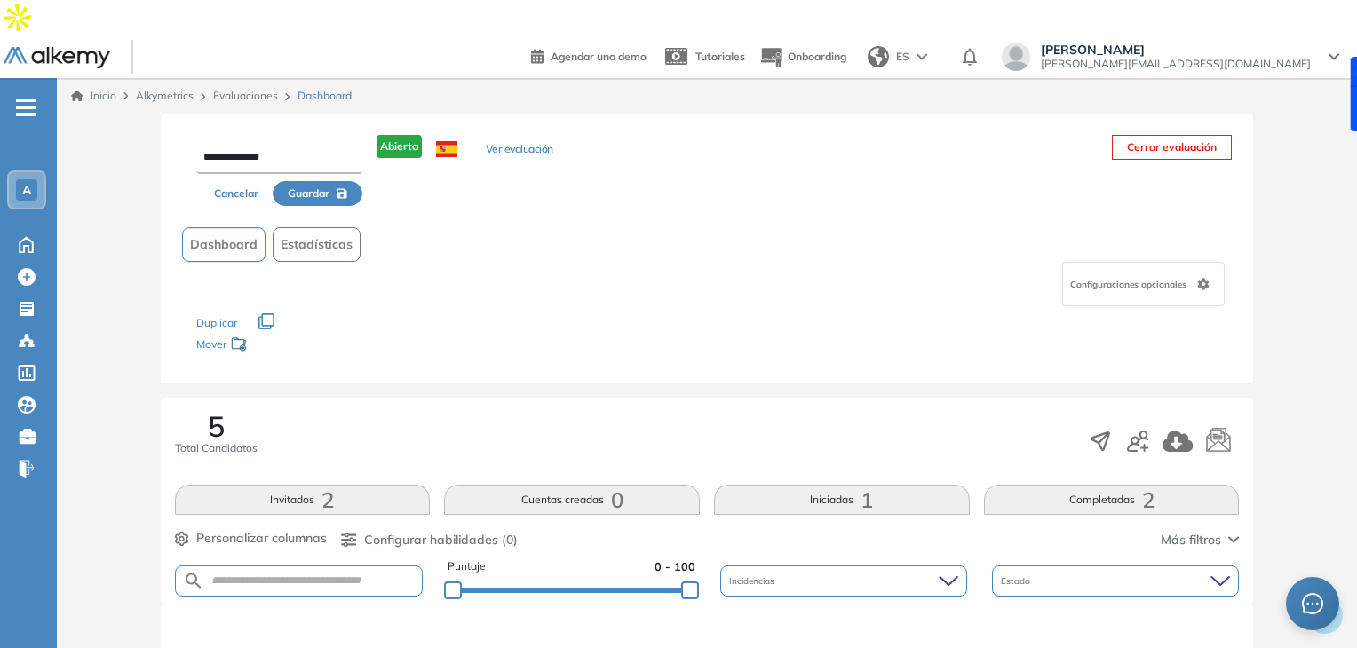
type input "**********"
click at [318, 186] on span "Guardar" at bounding box center [309, 194] width 42 height 16
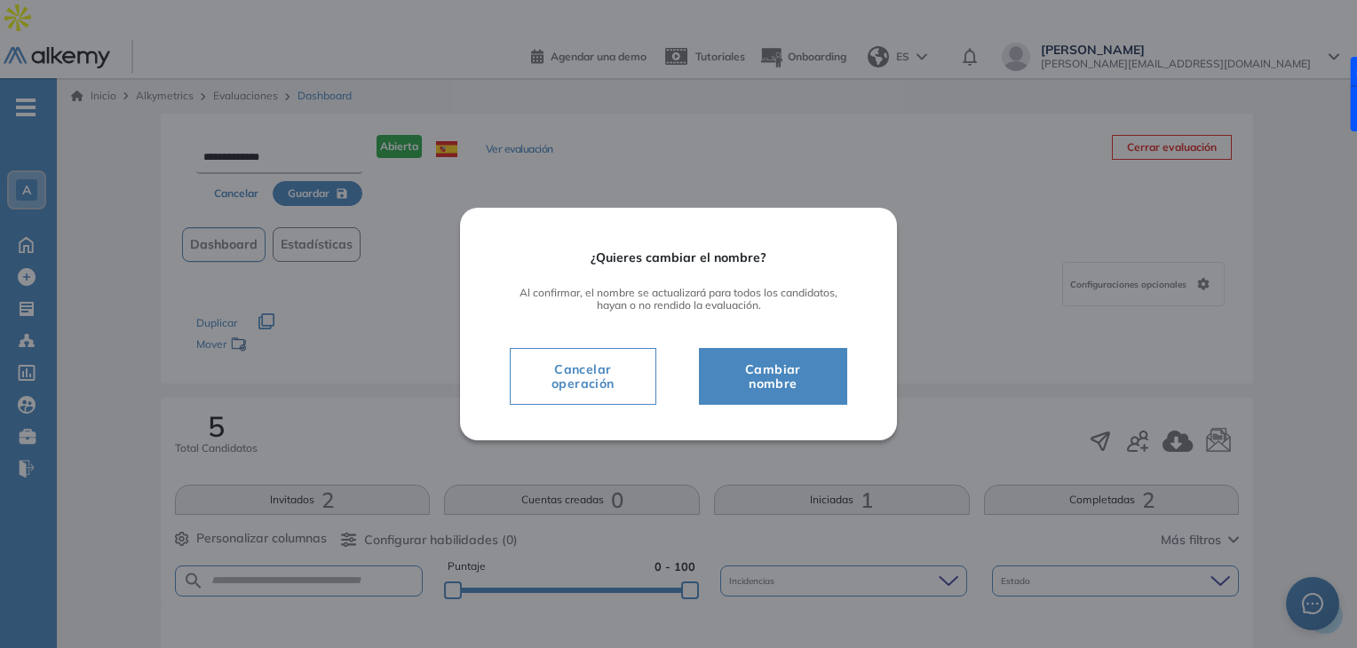
click at [833, 374] on button "Cambiar nombre" at bounding box center [773, 376] width 148 height 57
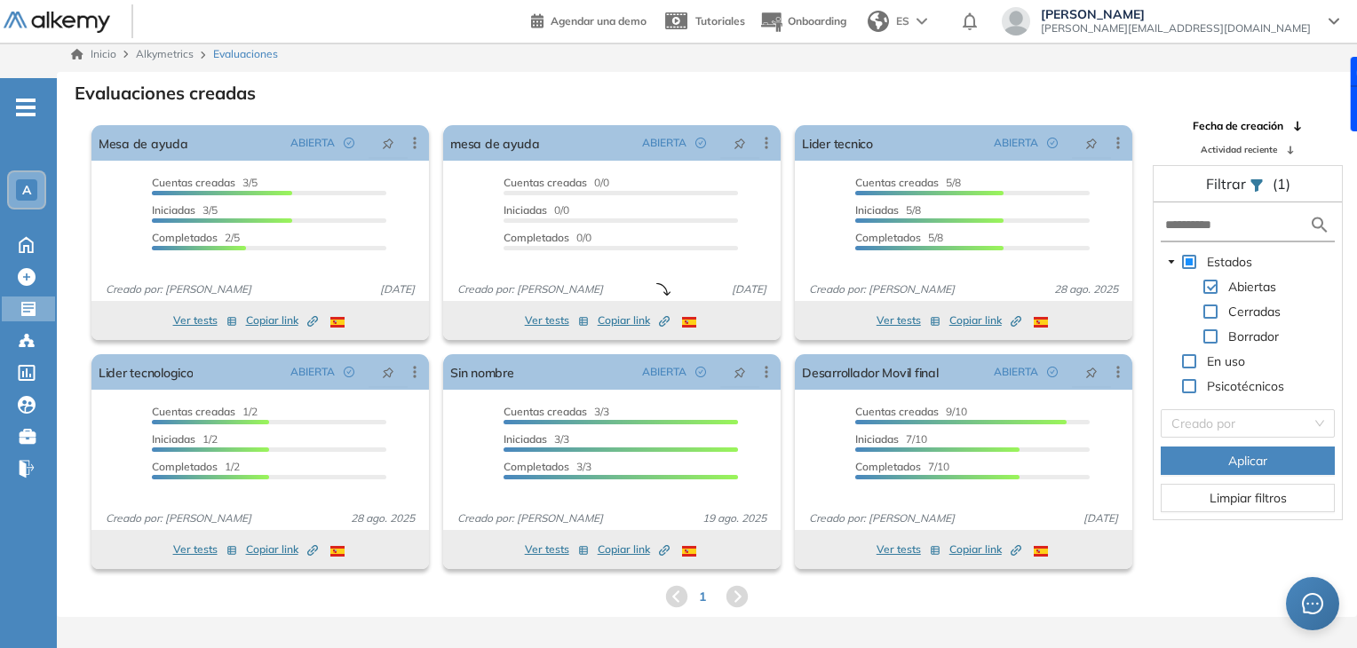
scroll to position [43, 0]
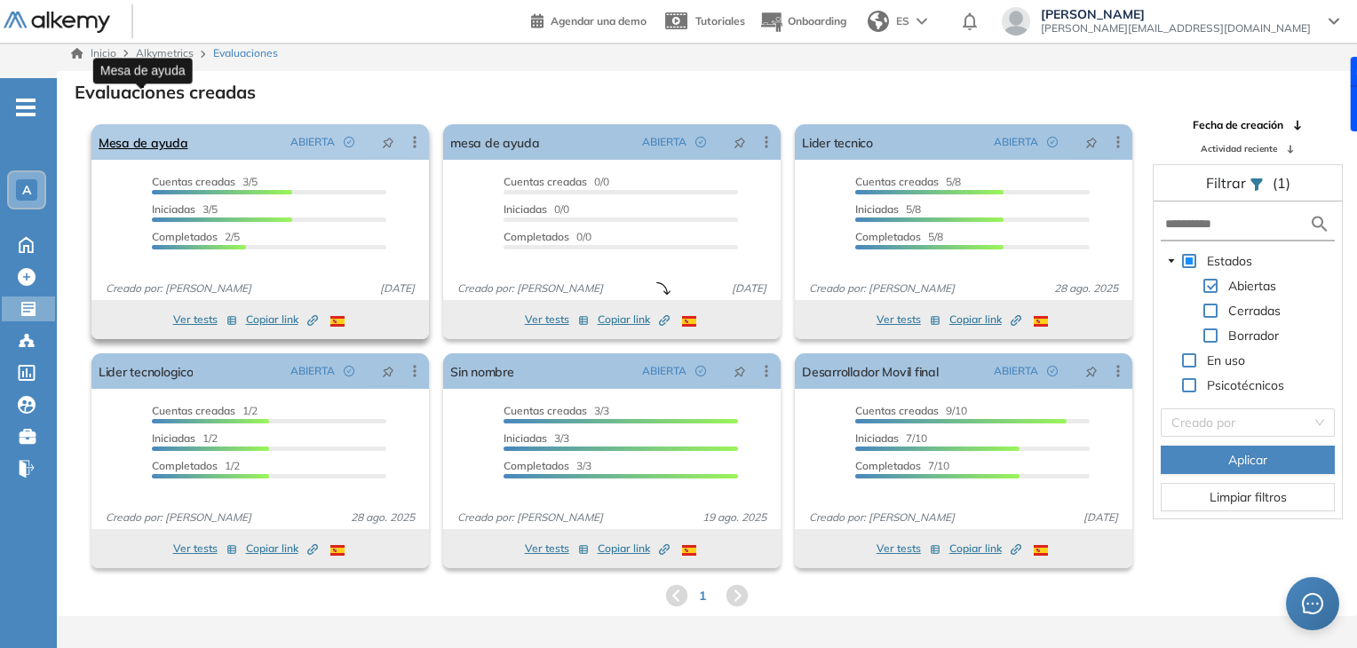
click at [156, 124] on link "Mesa de ayuda" at bounding box center [144, 142] width 90 height 36
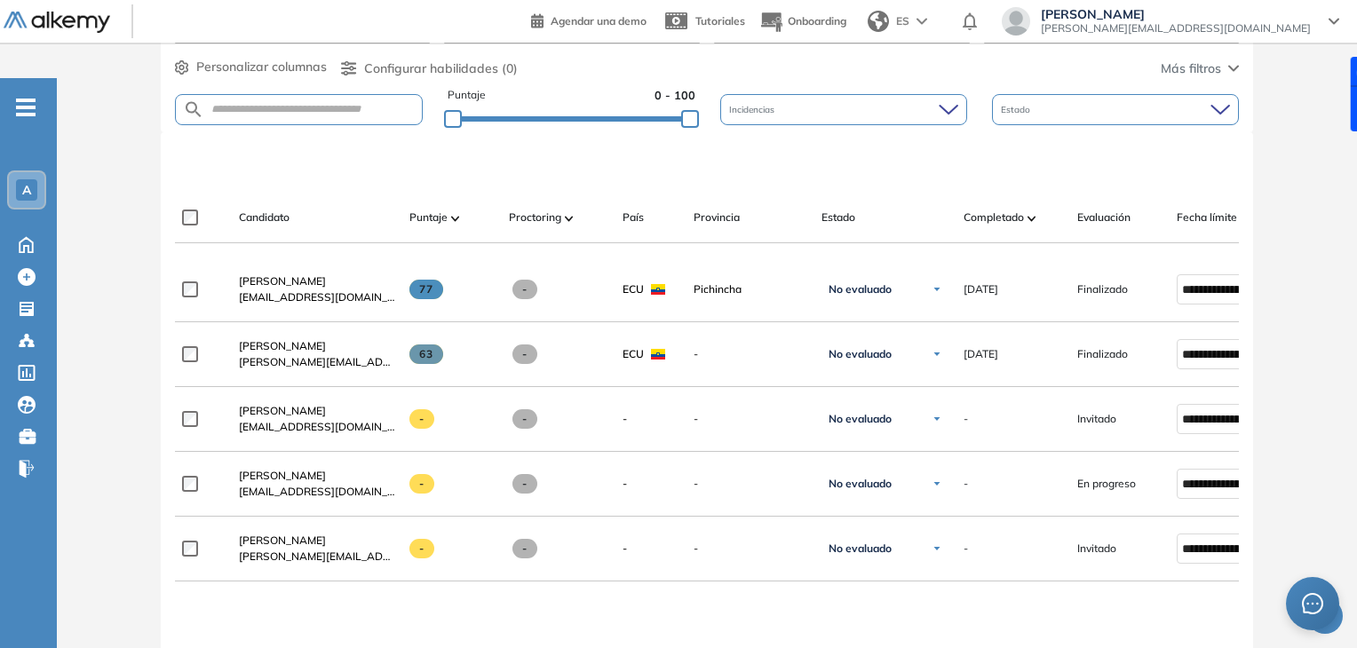
scroll to position [446, 0]
